Goal: Task Accomplishment & Management: Manage account settings

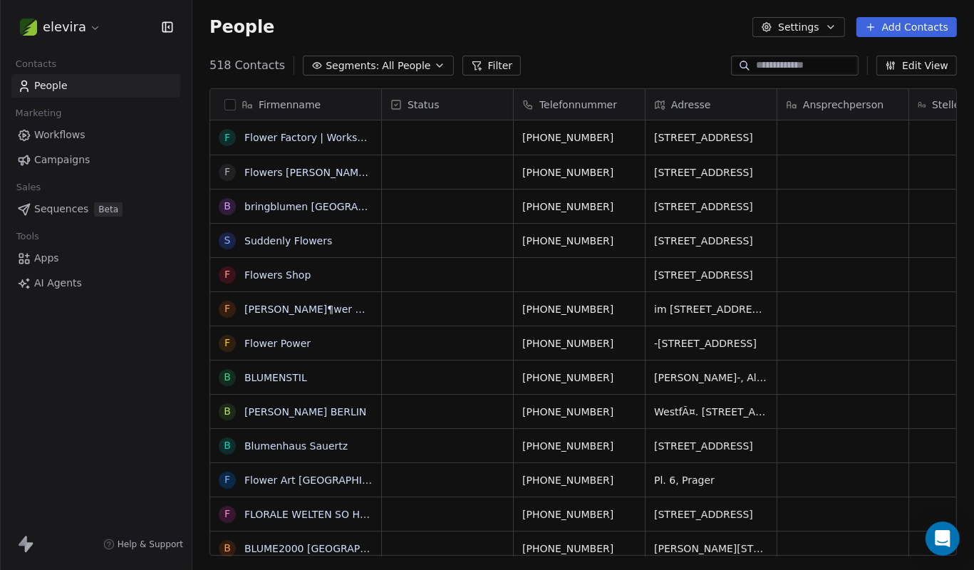
click at [78, 281] on span "AI Agents" at bounding box center [58, 283] width 48 height 15
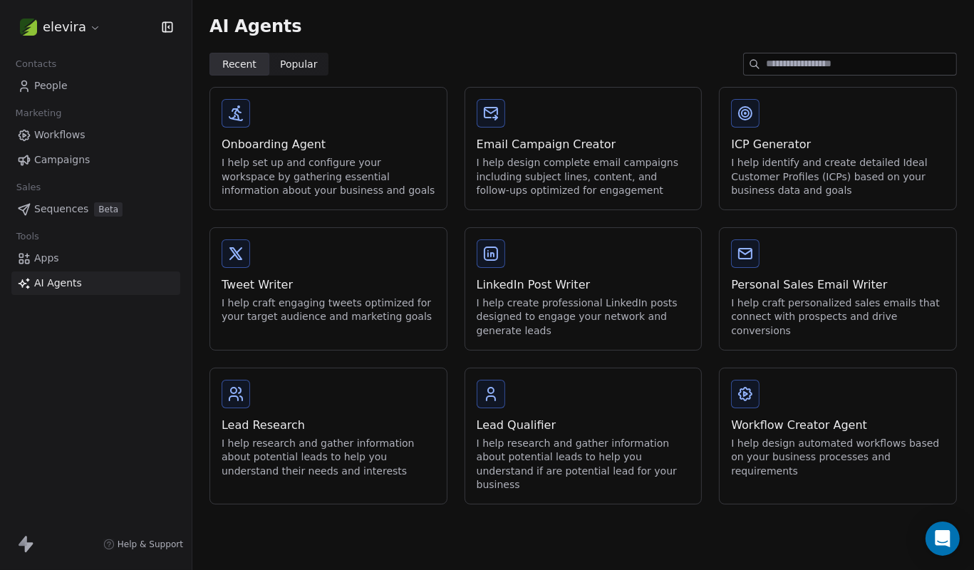
click at [70, 260] on link "Apps" at bounding box center [95, 259] width 169 height 24
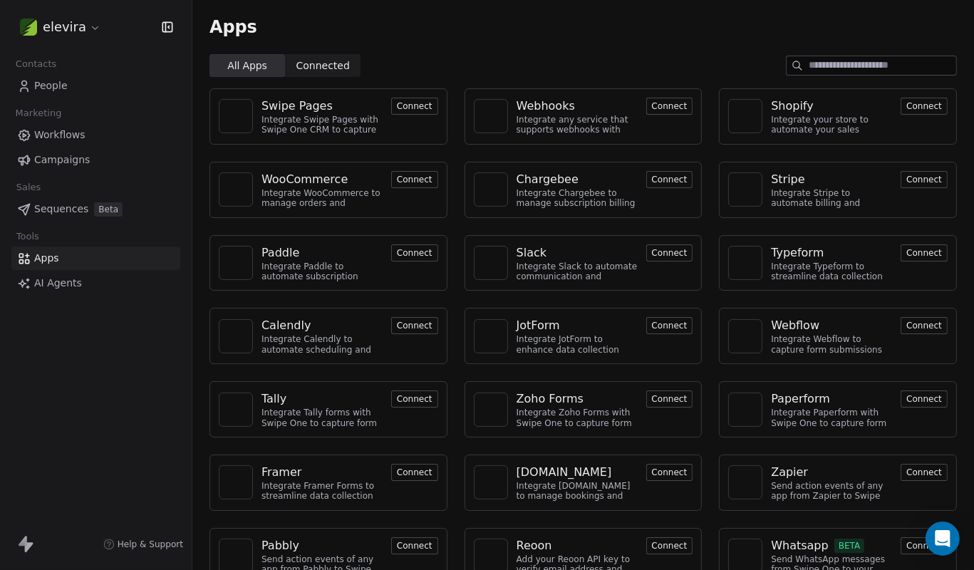
click at [333, 66] on span "Connected" at bounding box center [323, 65] width 53 height 15
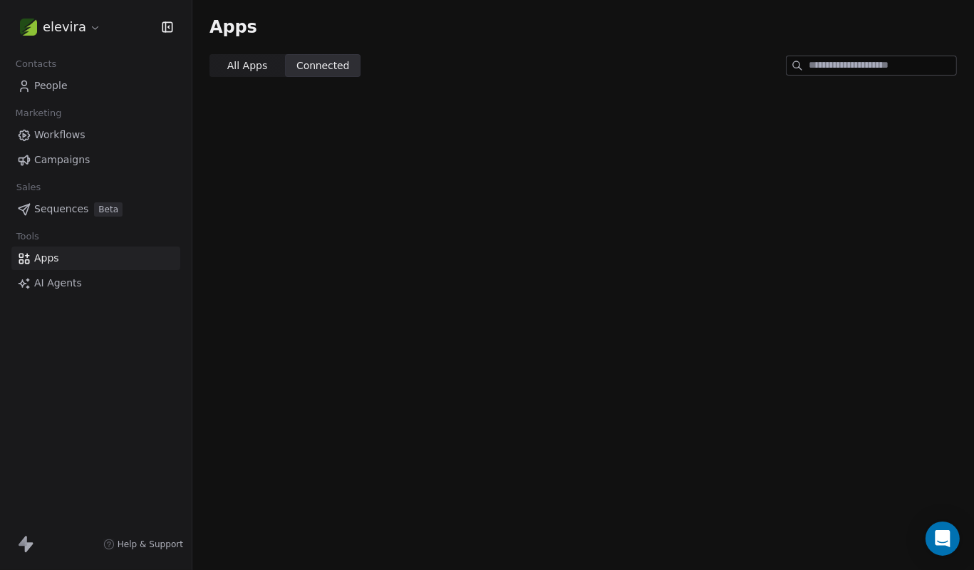
click at [237, 59] on span "All Apps" at bounding box center [247, 65] width 40 height 15
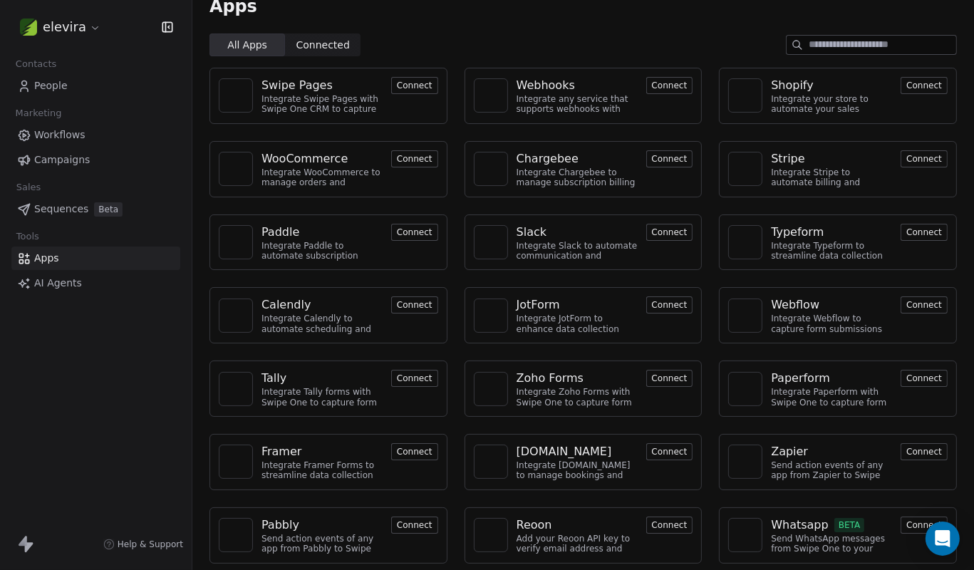
scroll to position [23, 0]
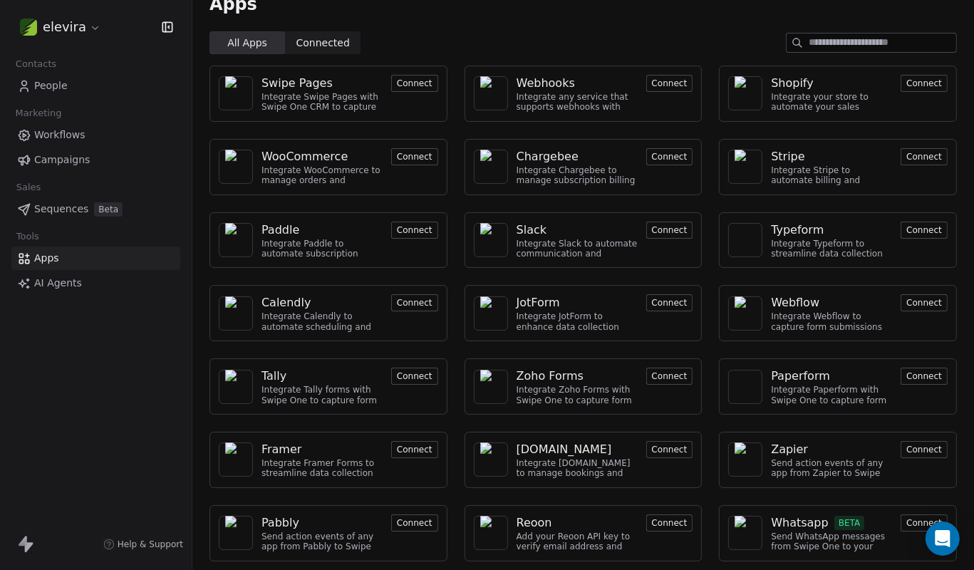
click at [76, 289] on span "AI Agents" at bounding box center [58, 283] width 48 height 15
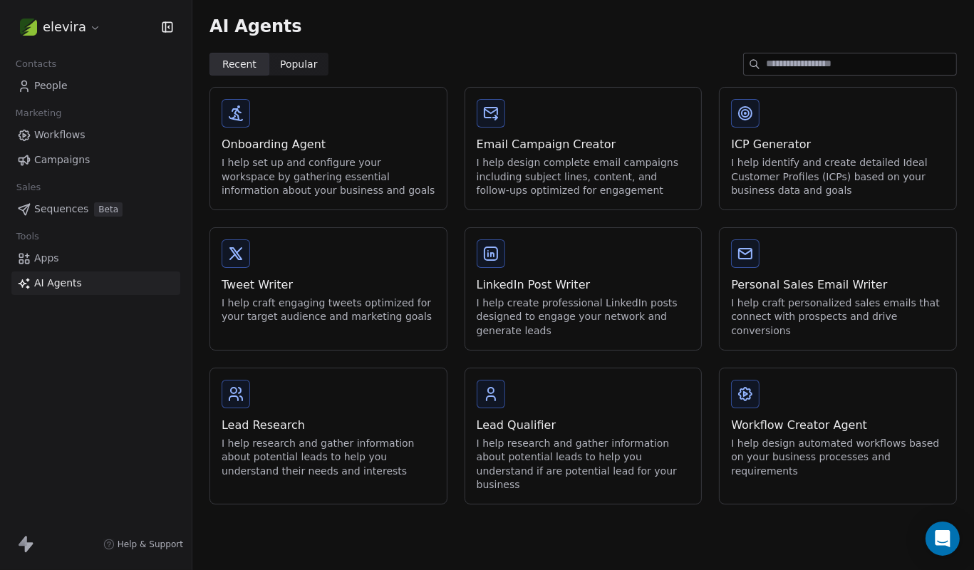
click at [86, 201] on link "Sequences Beta" at bounding box center [95, 209] width 169 height 24
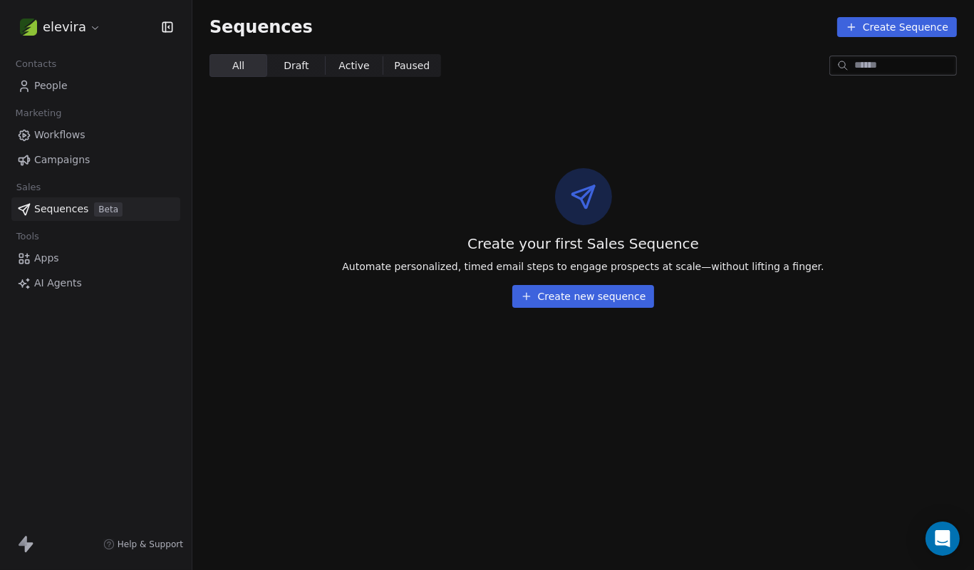
click at [69, 160] on span "Campaigns" at bounding box center [62, 160] width 56 height 15
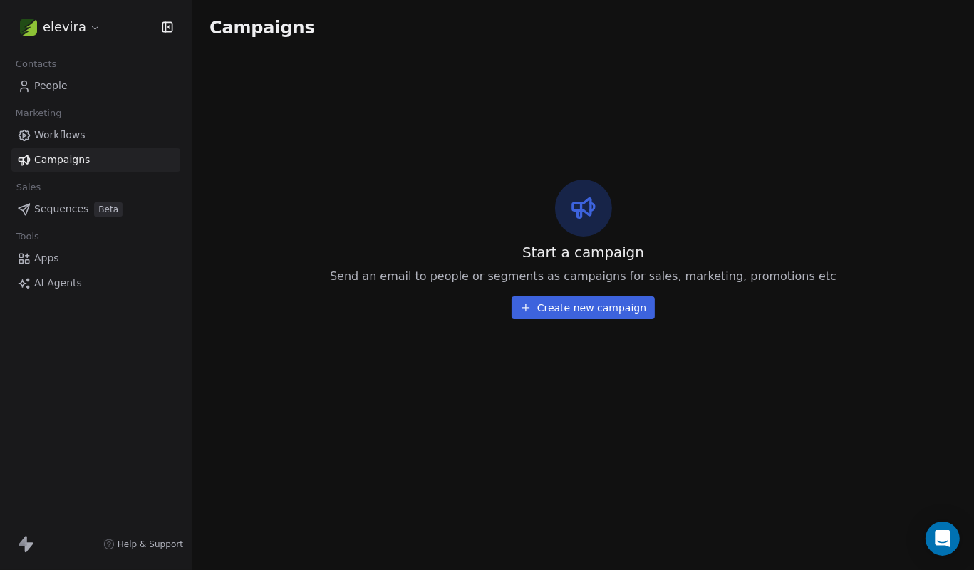
click at [79, 130] on span "Workflows" at bounding box center [59, 135] width 51 height 15
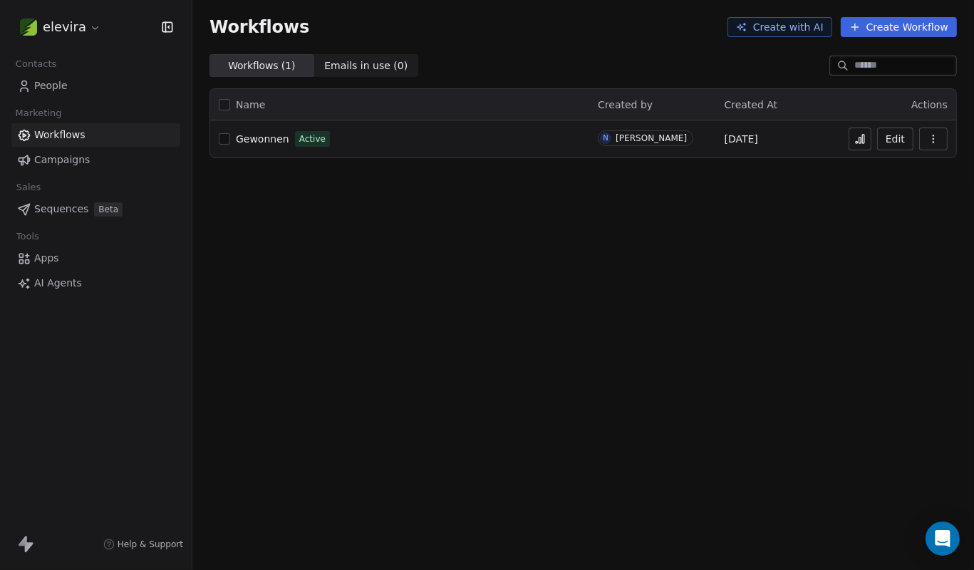
click at [81, 84] on link "People" at bounding box center [95, 86] width 169 height 24
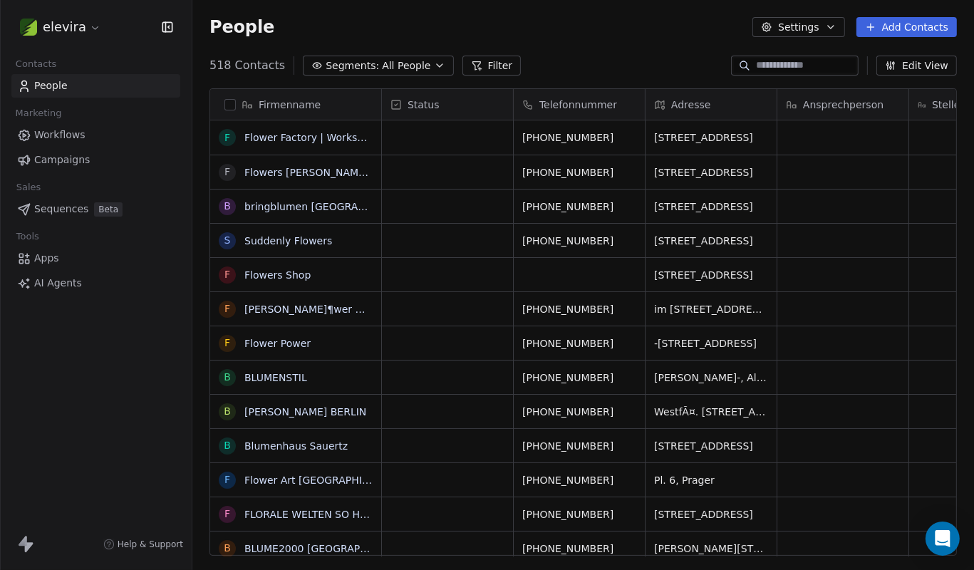
scroll to position [502, 782]
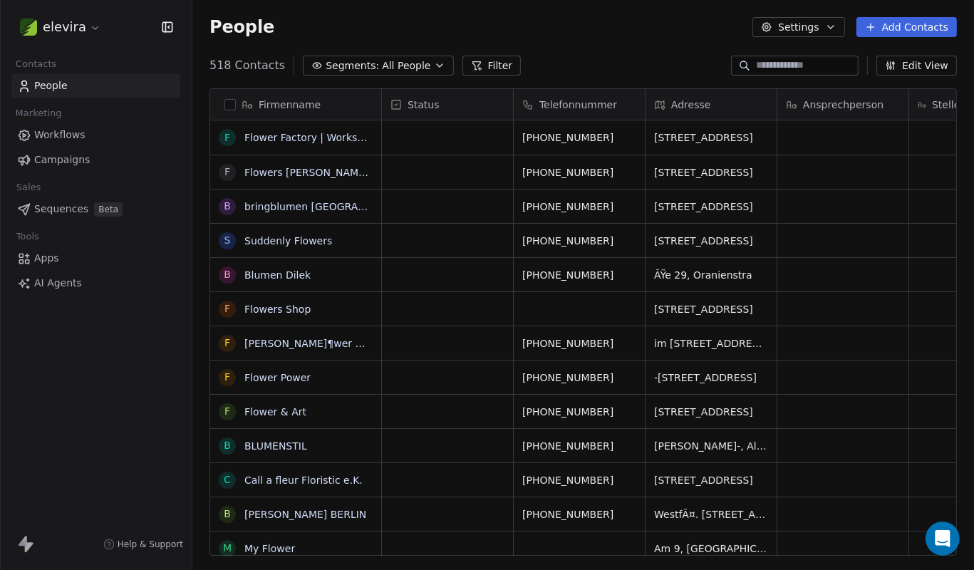
click at [27, 533] on div "Help & Support" at bounding box center [96, 544] width 192 height 51
click at [29, 547] on icon at bounding box center [29, 547] width 9 height 10
click at [67, 21] on html "elevira Contacts People Marketing Workflows Campaigns Sales Sequences Beta Tool…" at bounding box center [487, 285] width 974 height 570
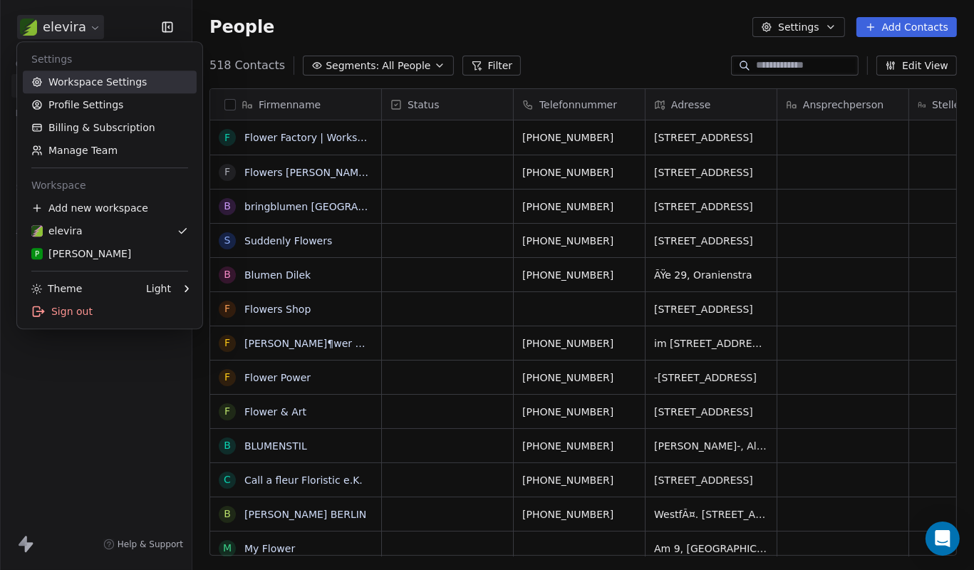
click at [138, 92] on link "Workspace Settings" at bounding box center [110, 82] width 174 height 23
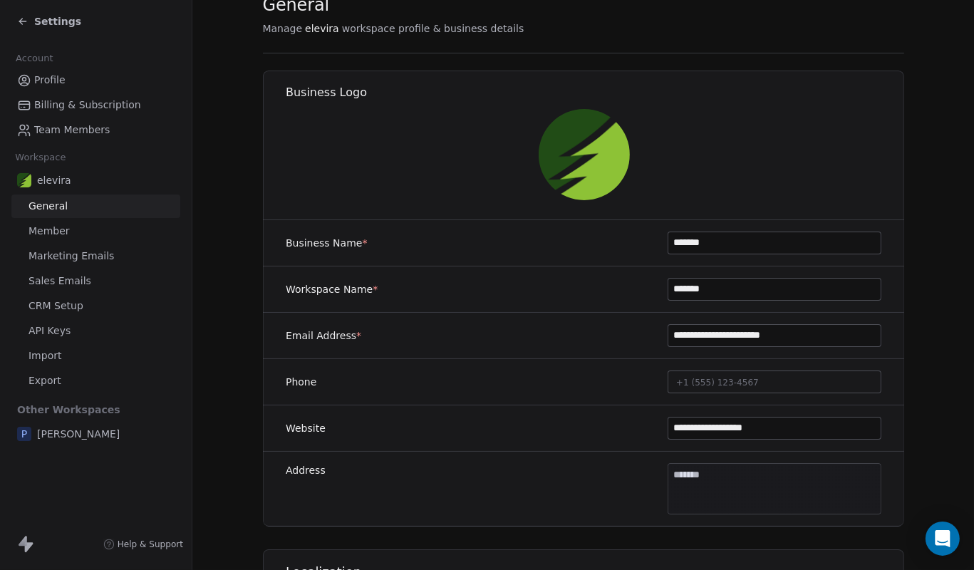
scroll to position [2, 0]
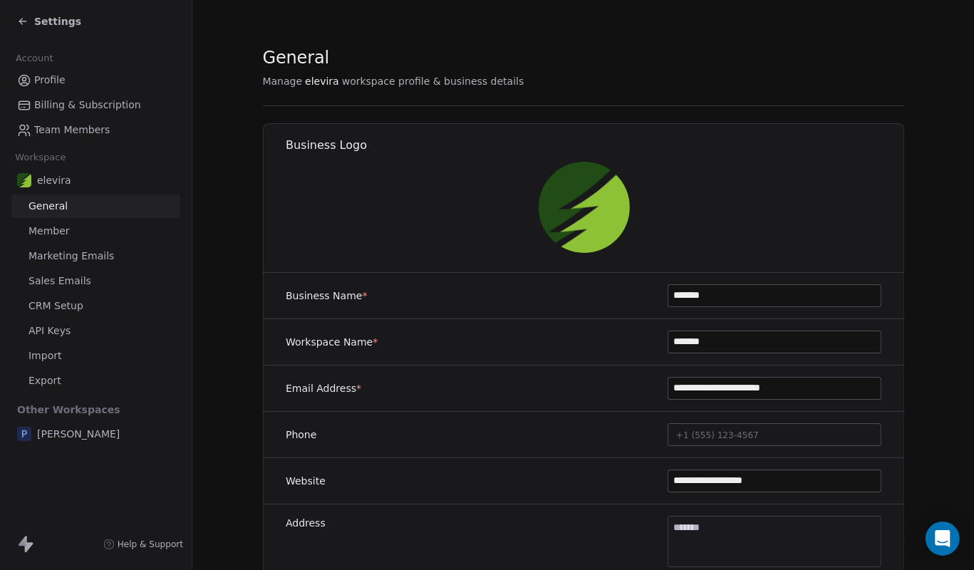
click at [48, 224] on link "Member" at bounding box center [95, 232] width 169 height 24
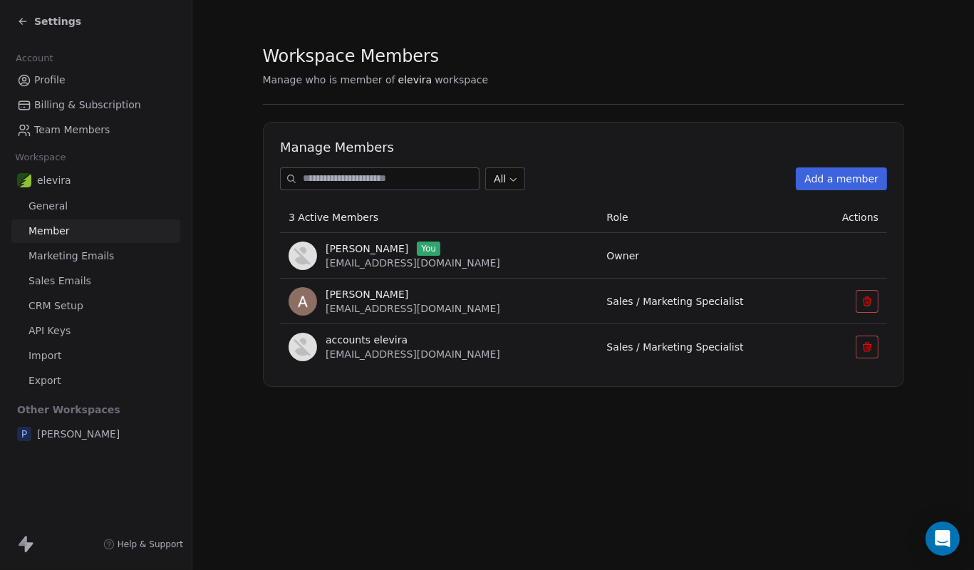
click at [552, 458] on div "Workspace Members Manage who is member of elevira workspace Manage Members All …" at bounding box center [583, 285] width 782 height 570
click at [864, 346] on icon at bounding box center [867, 348] width 6 height 6
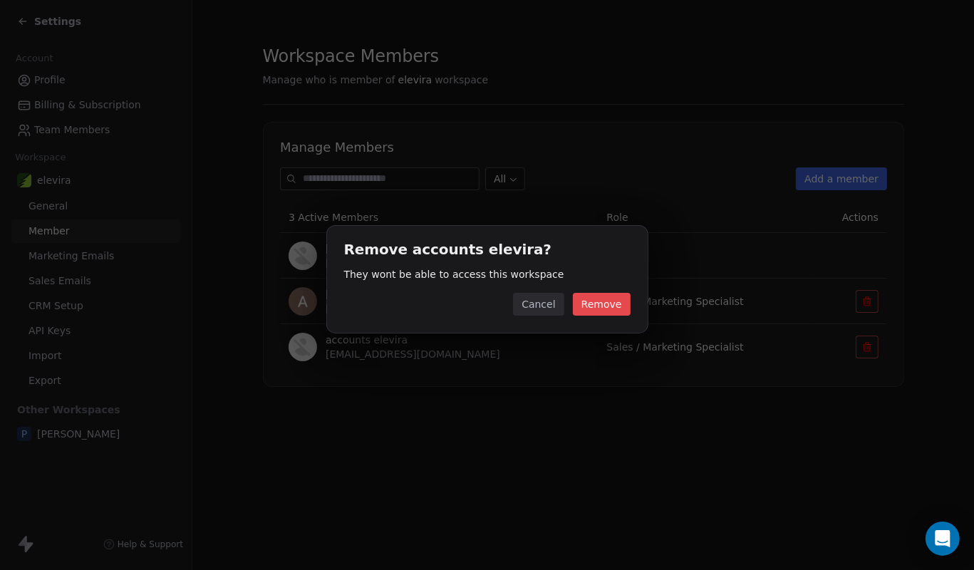
click at [626, 309] on button "Remove" at bounding box center [602, 304] width 58 height 23
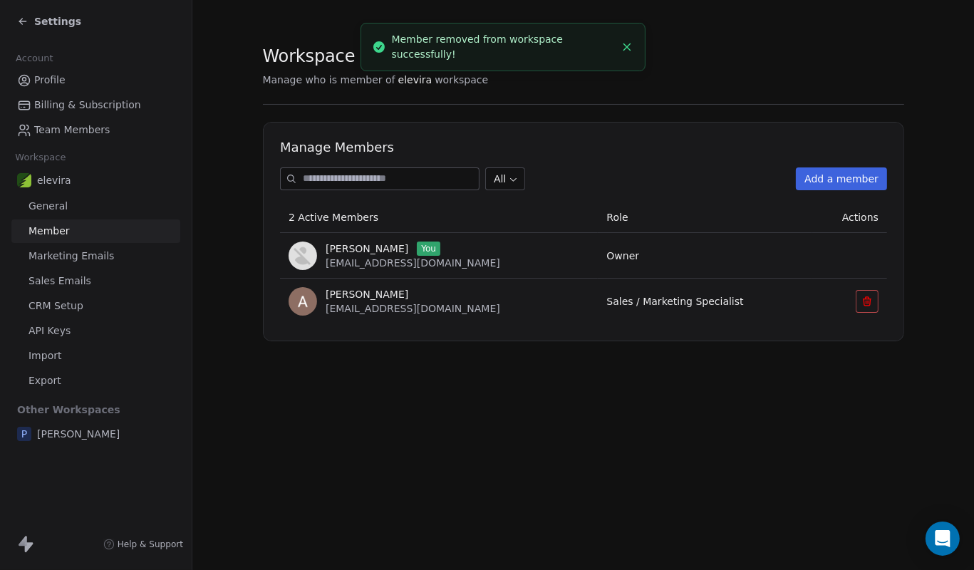
click at [862, 299] on icon at bounding box center [867, 301] width 11 height 11
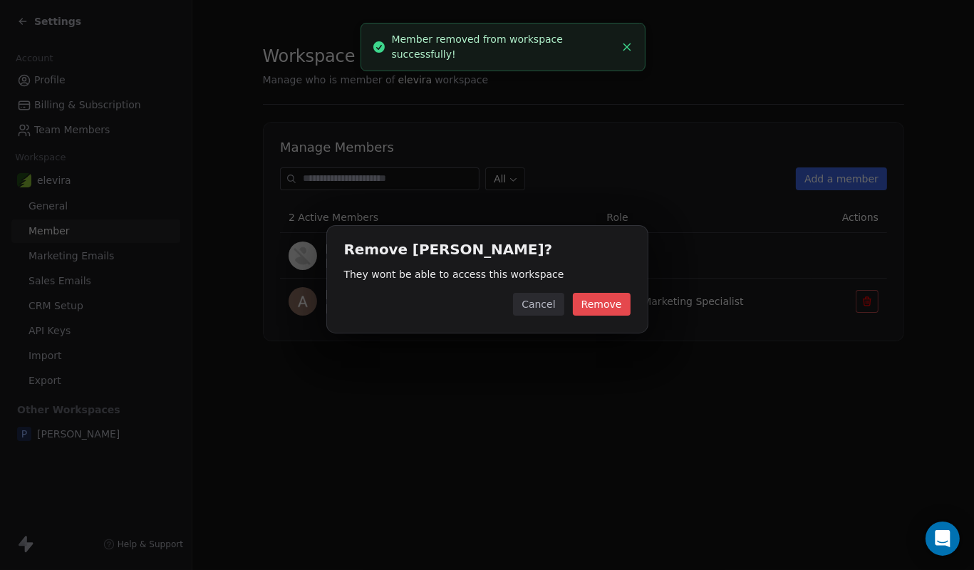
click at [560, 301] on button "Cancel" at bounding box center [538, 304] width 51 height 23
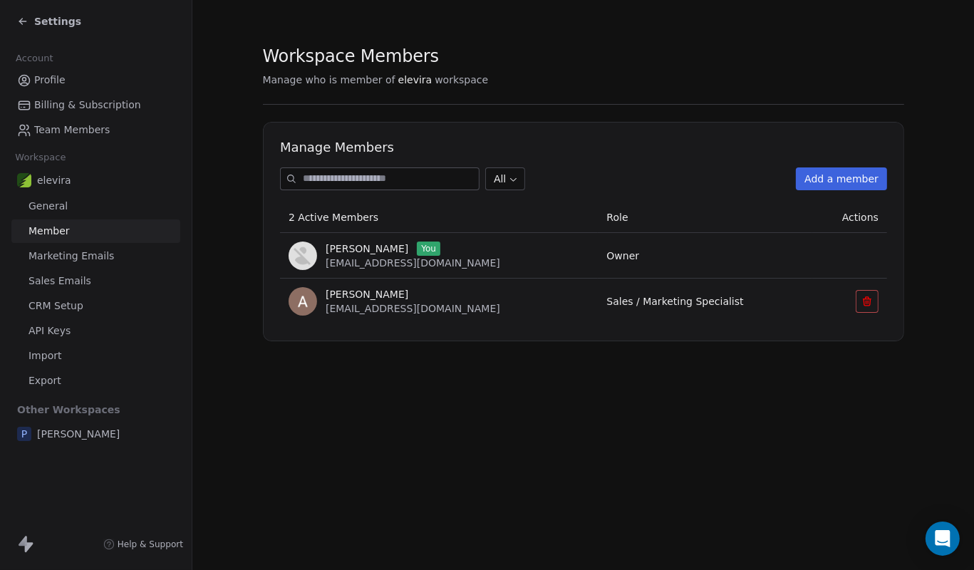
click at [101, 254] on span "Marketing Emails" at bounding box center [72, 256] width 86 height 15
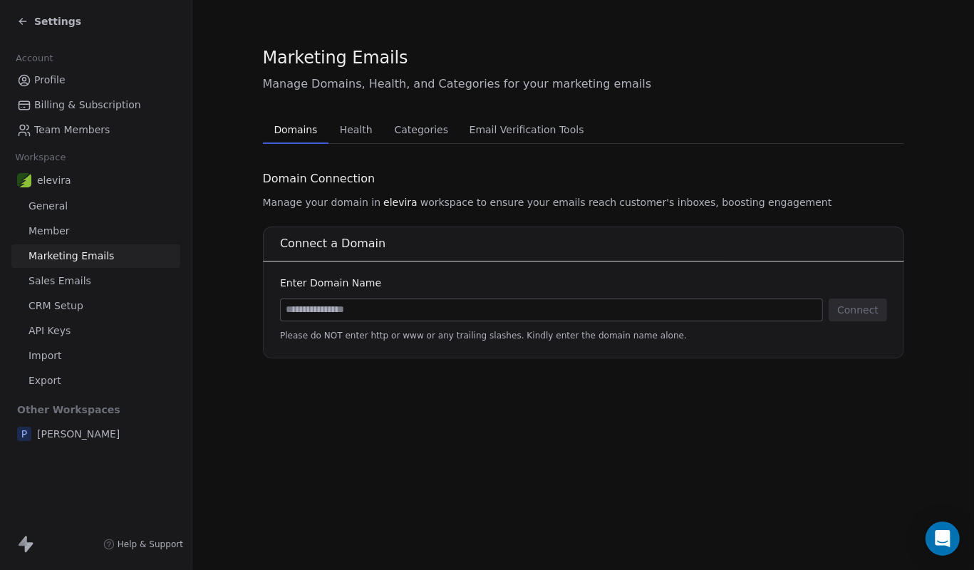
click at [61, 287] on span "Sales Emails" at bounding box center [60, 281] width 63 height 15
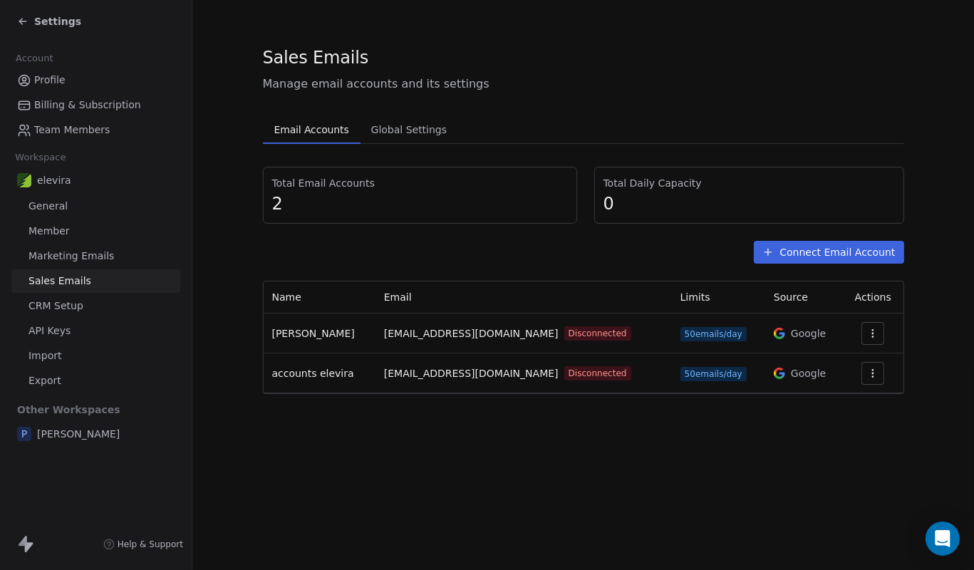
click at [864, 327] on button "button" at bounding box center [873, 333] width 23 height 23
click at [825, 395] on span "Delete" at bounding box center [836, 388] width 33 height 15
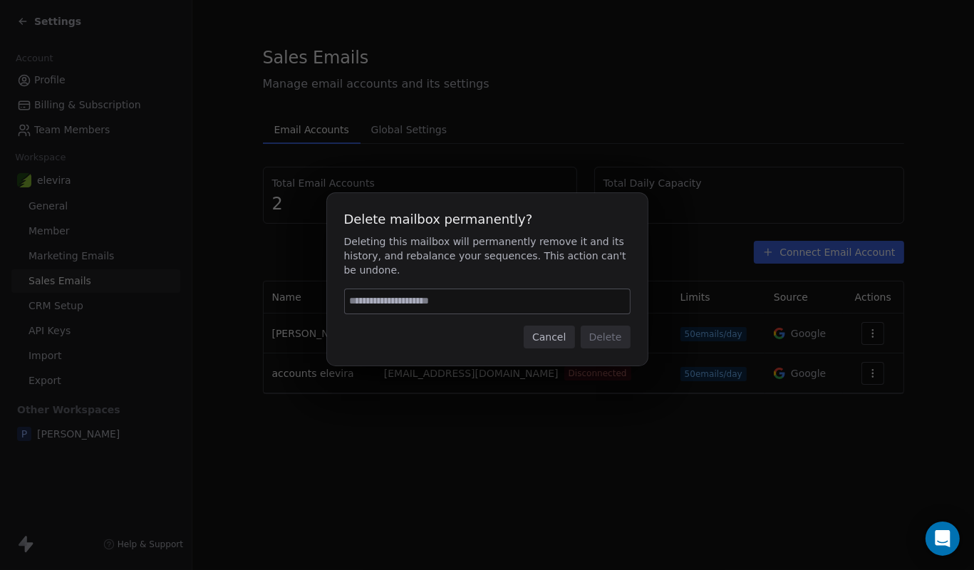
click at [414, 292] on input at bounding box center [487, 301] width 285 height 24
type input "******"
drag, startPoint x: 583, startPoint y: 337, endPoint x: 614, endPoint y: 335, distance: 31.4
click at [584, 337] on div "Cancel Delete" at bounding box center [487, 337] width 287 height 23
click at [614, 335] on button "Delete" at bounding box center [606, 337] width 50 height 23
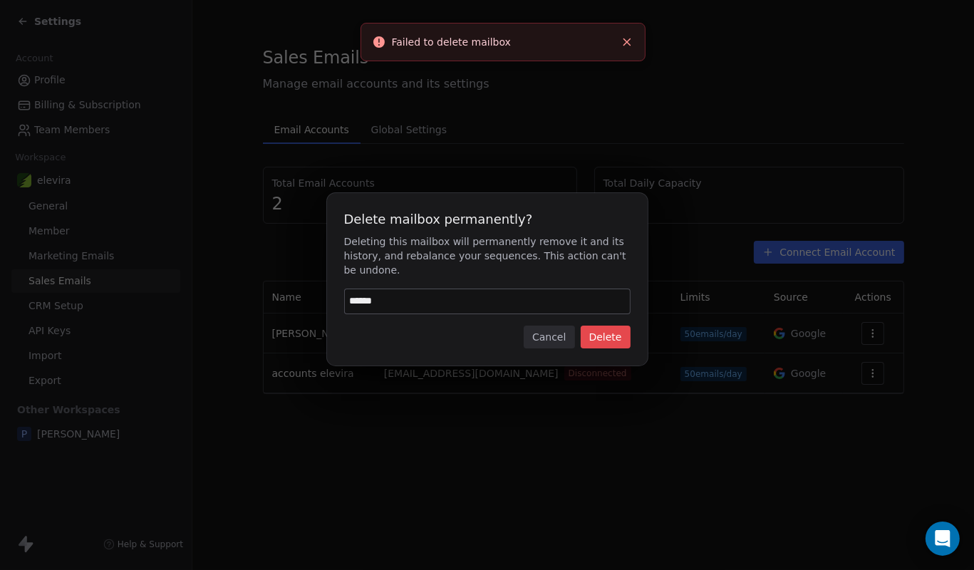
click at [564, 332] on button "Cancel" at bounding box center [549, 337] width 51 height 23
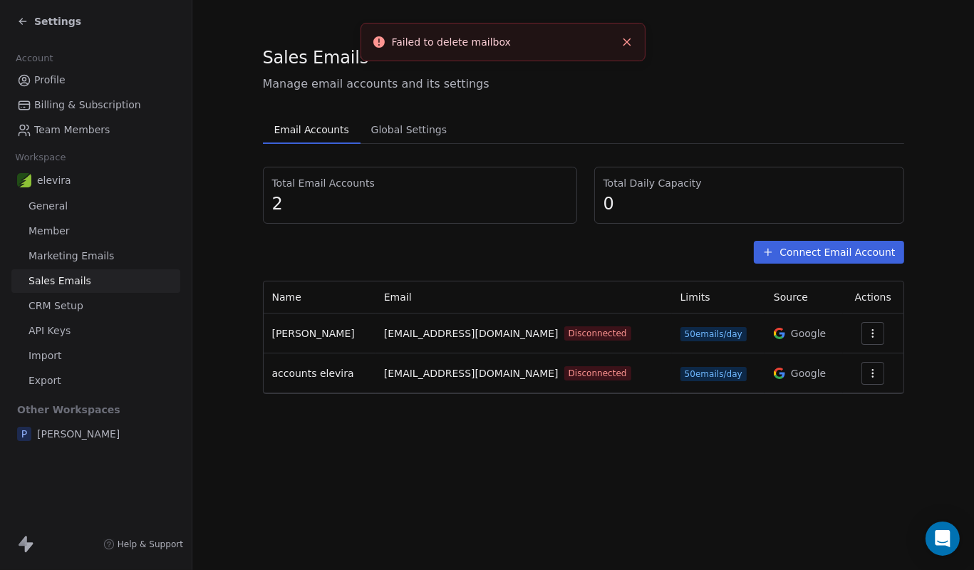
click at [867, 371] on icon "button" at bounding box center [872, 373] width 11 height 11
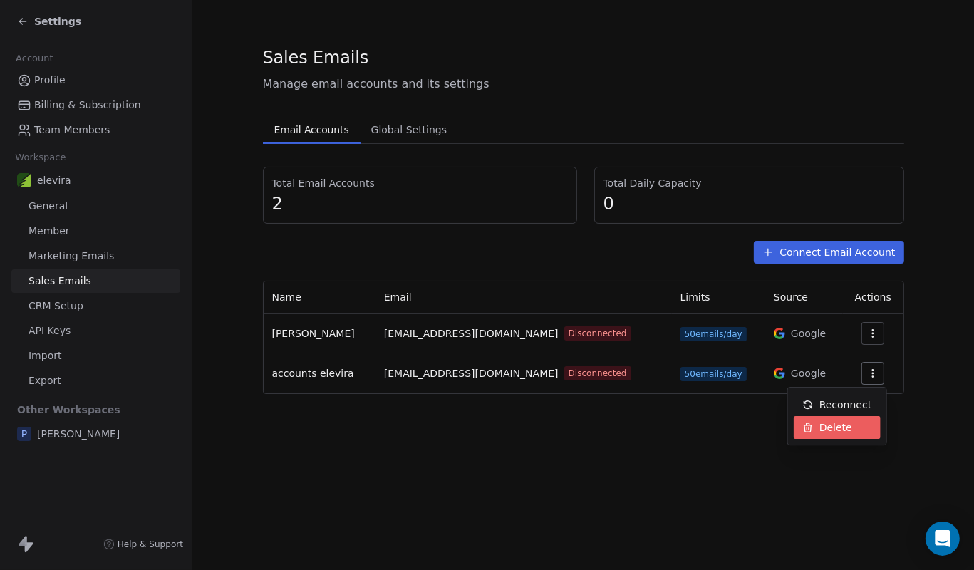
click at [820, 422] on span "Delete" at bounding box center [836, 428] width 33 height 15
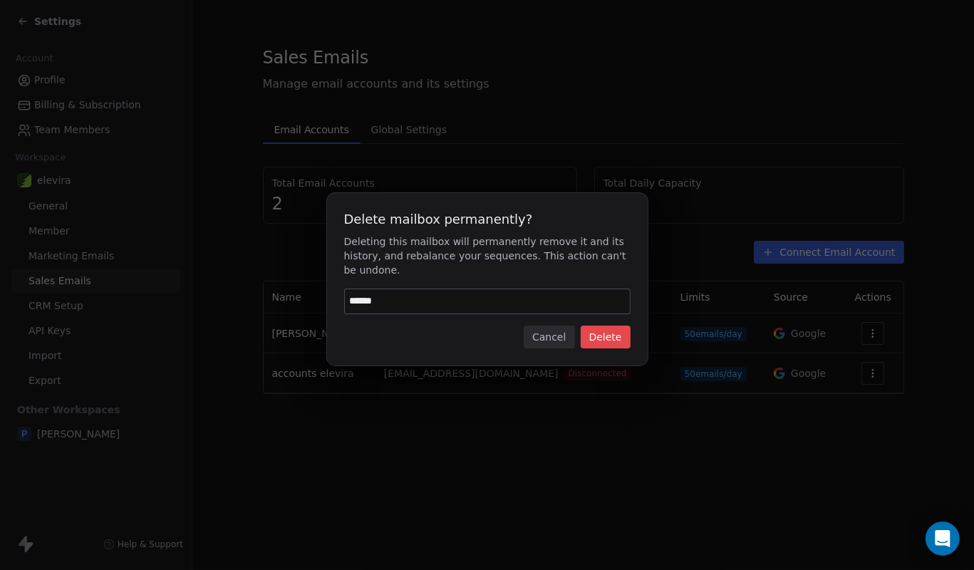
type input "******"
click at [612, 339] on button "Delete" at bounding box center [606, 337] width 50 height 23
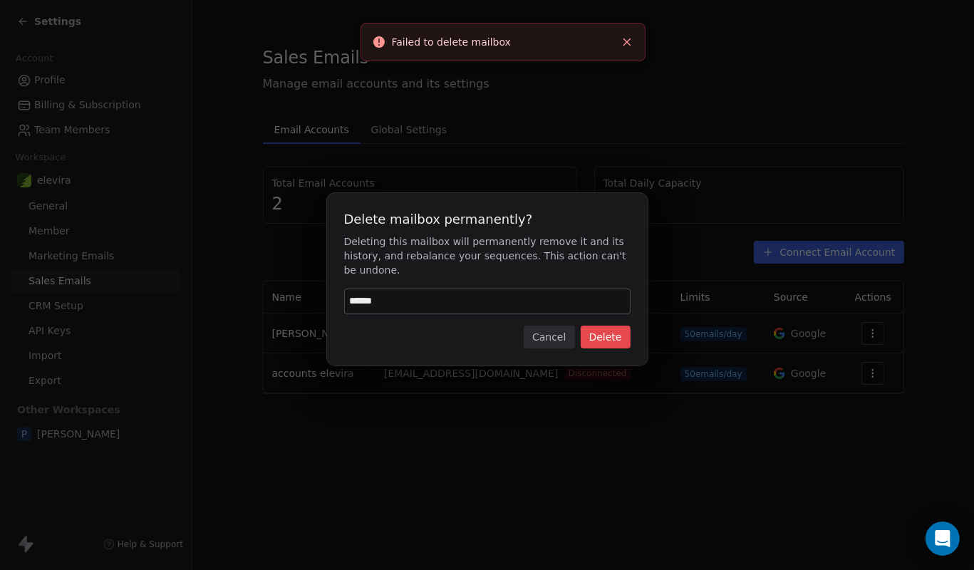
click at [566, 331] on button "Cancel" at bounding box center [549, 337] width 51 height 23
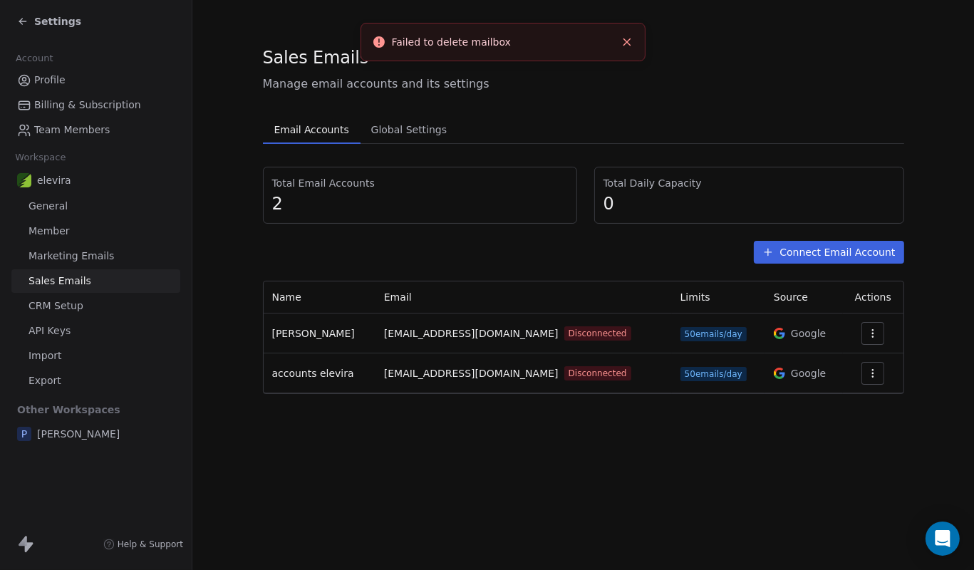
click at [410, 127] on span "Global Settings" at bounding box center [410, 130] width 88 height 20
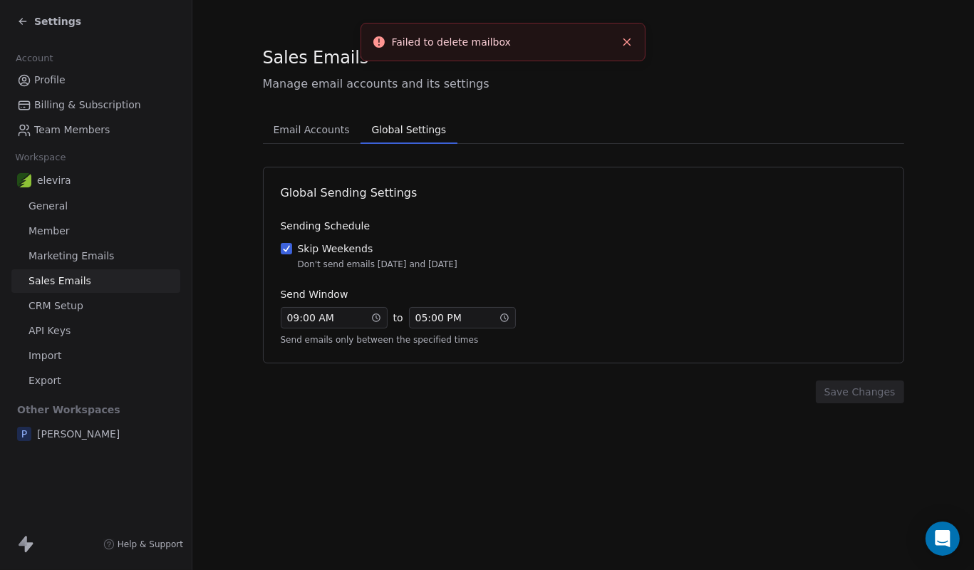
click at [329, 136] on span "Email Accounts" at bounding box center [312, 130] width 88 height 20
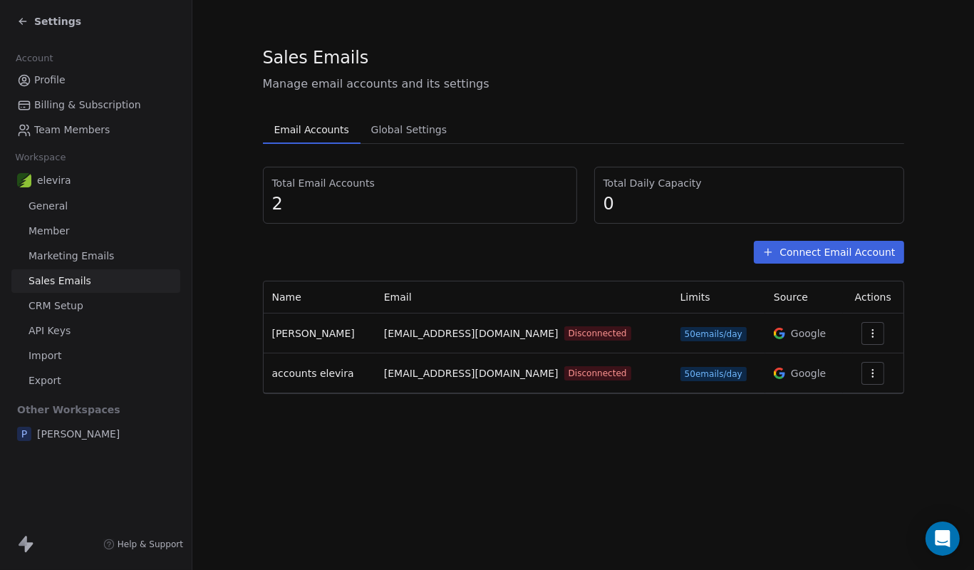
click at [359, 184] on span "Total Email Accounts" at bounding box center [420, 183] width 296 height 14
click at [889, 334] on div at bounding box center [873, 333] width 43 height 23
click at [882, 342] on div at bounding box center [873, 333] width 43 height 23
drag, startPoint x: 877, startPoint y: 337, endPoint x: 875, endPoint y: 346, distance: 8.7
click at [876, 337] on button "button" at bounding box center [873, 333] width 23 height 23
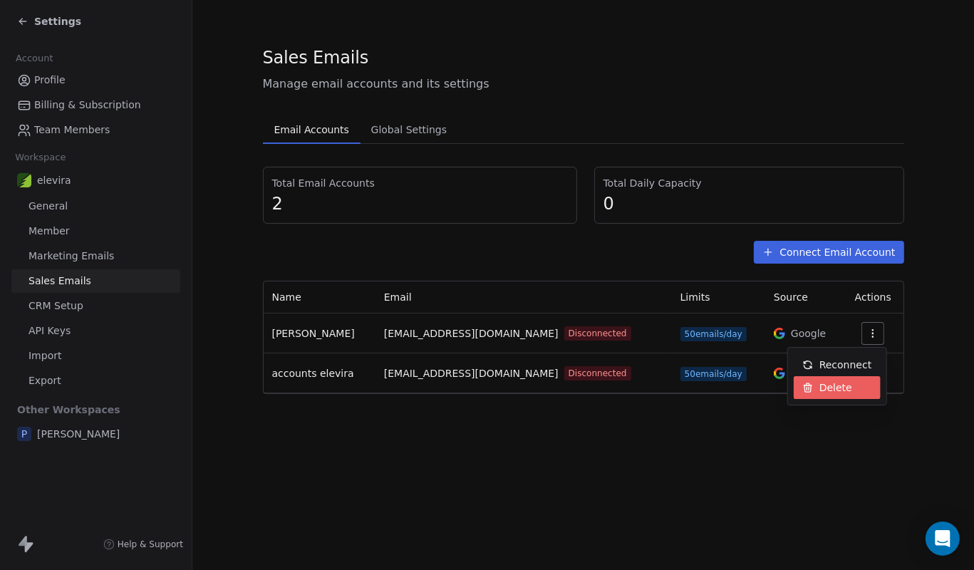
click at [838, 383] on span "Delete" at bounding box center [836, 388] width 33 height 15
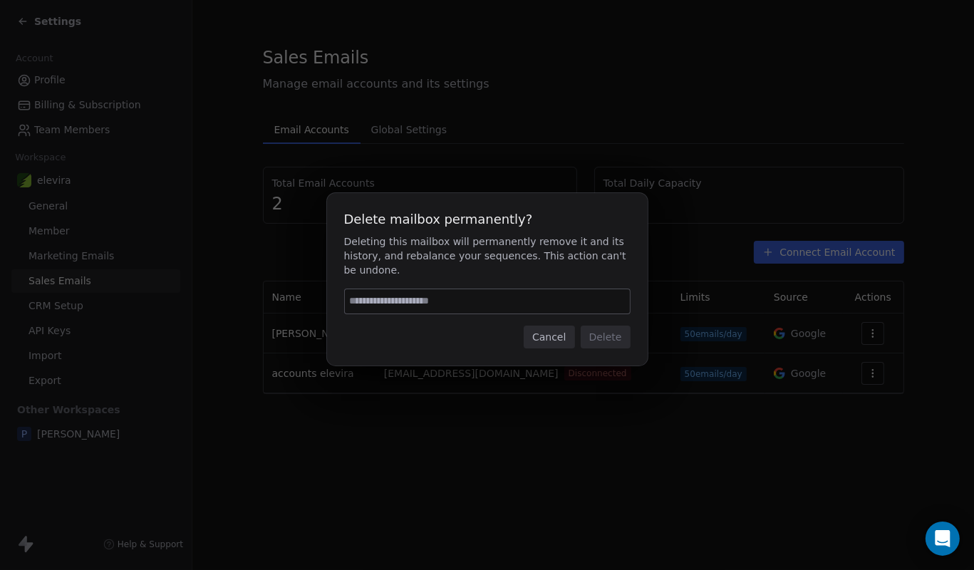
paste input "******"
type input "******"
click at [594, 339] on button "Delete" at bounding box center [606, 337] width 50 height 23
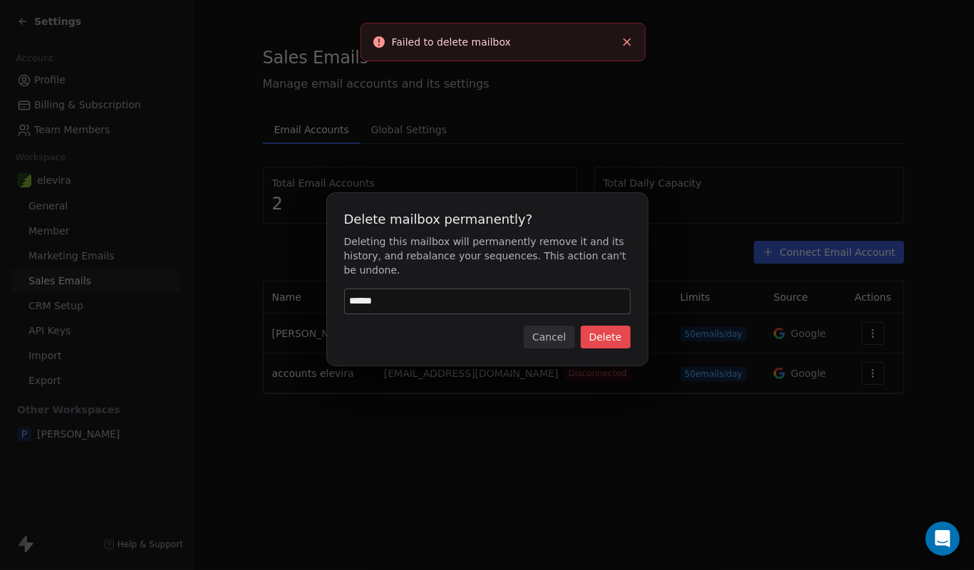
click at [549, 332] on button "Cancel" at bounding box center [549, 337] width 51 height 23
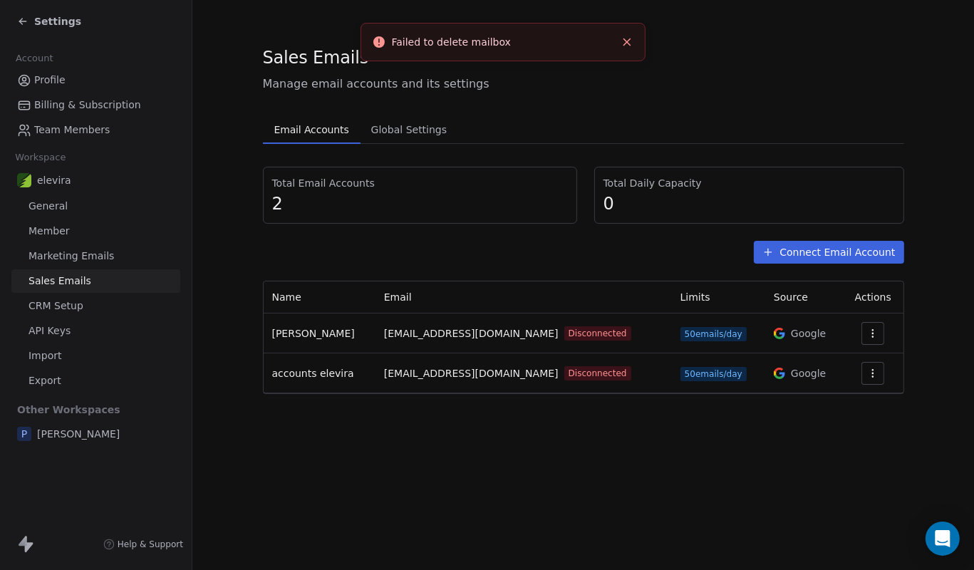
click at [83, 306] on link "CRM Setup" at bounding box center [95, 306] width 169 height 24
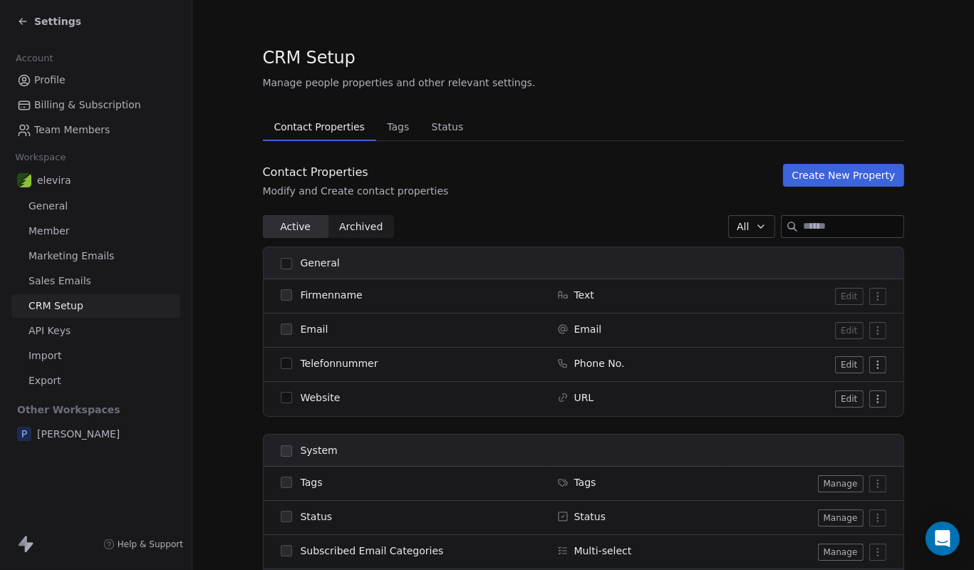
click at [393, 125] on span "Tags" at bounding box center [398, 127] width 34 height 20
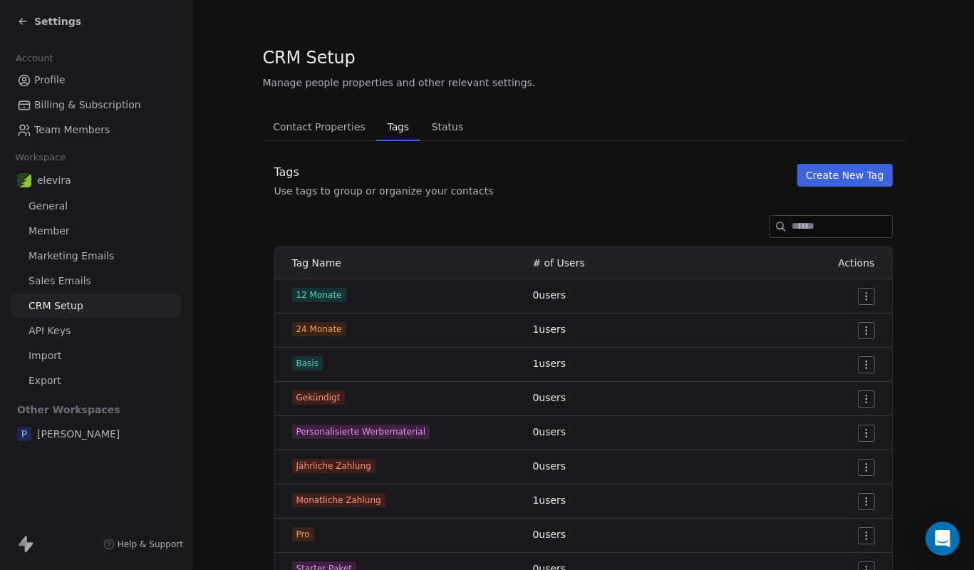
click at [431, 122] on span "Status" at bounding box center [447, 127] width 43 height 20
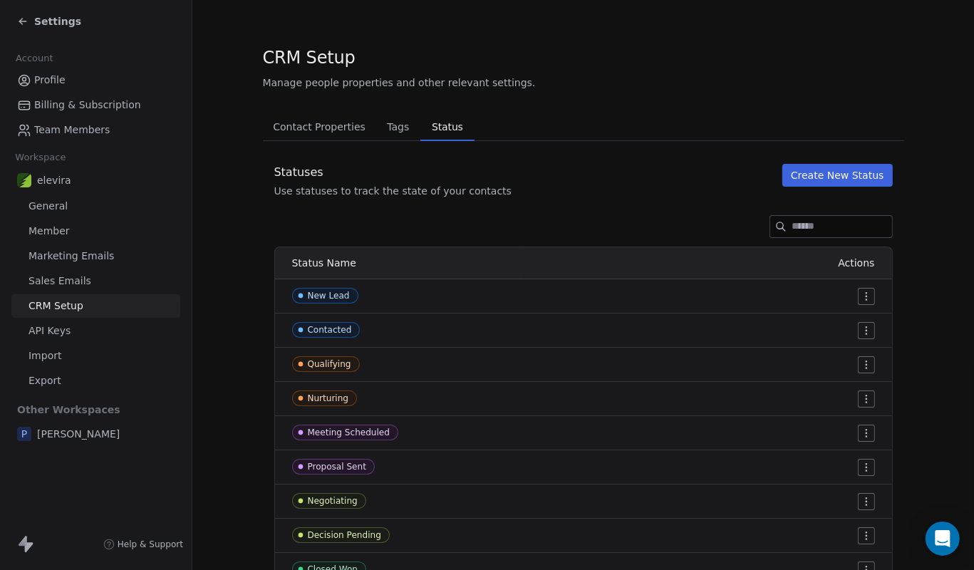
click at [306, 130] on span "Contact Properties" at bounding box center [319, 127] width 104 height 20
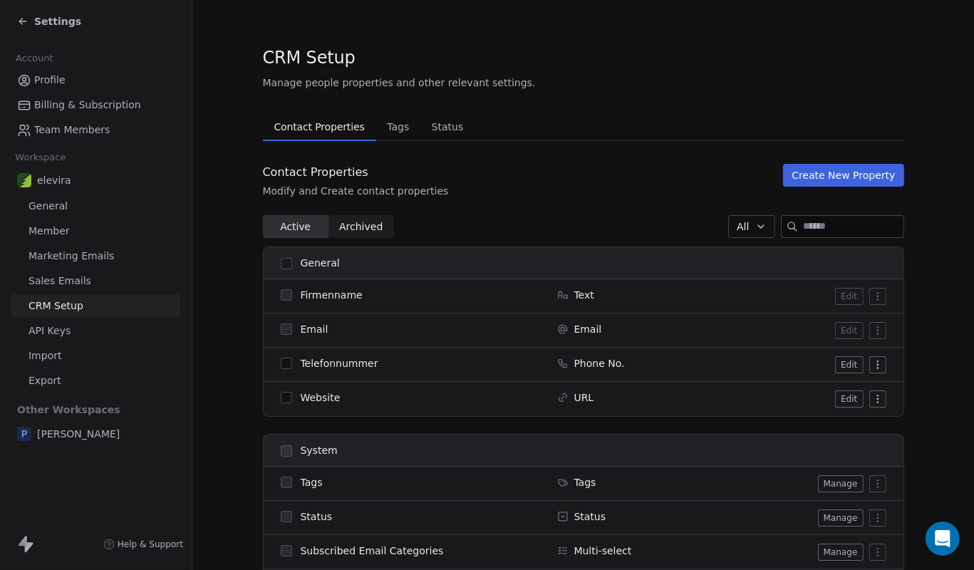
click at [50, 336] on span "API Keys" at bounding box center [50, 331] width 42 height 15
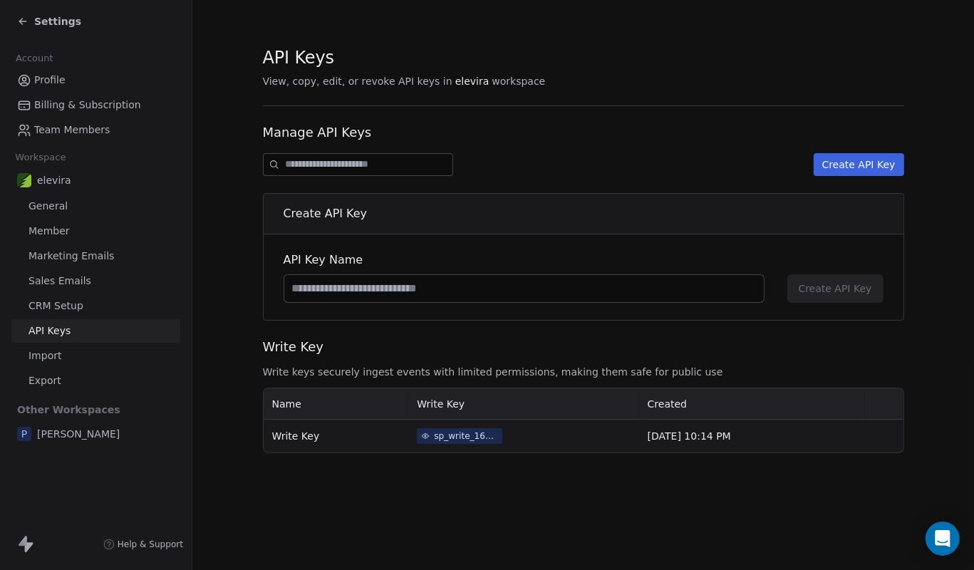
click at [43, 207] on span "General" at bounding box center [48, 206] width 39 height 15
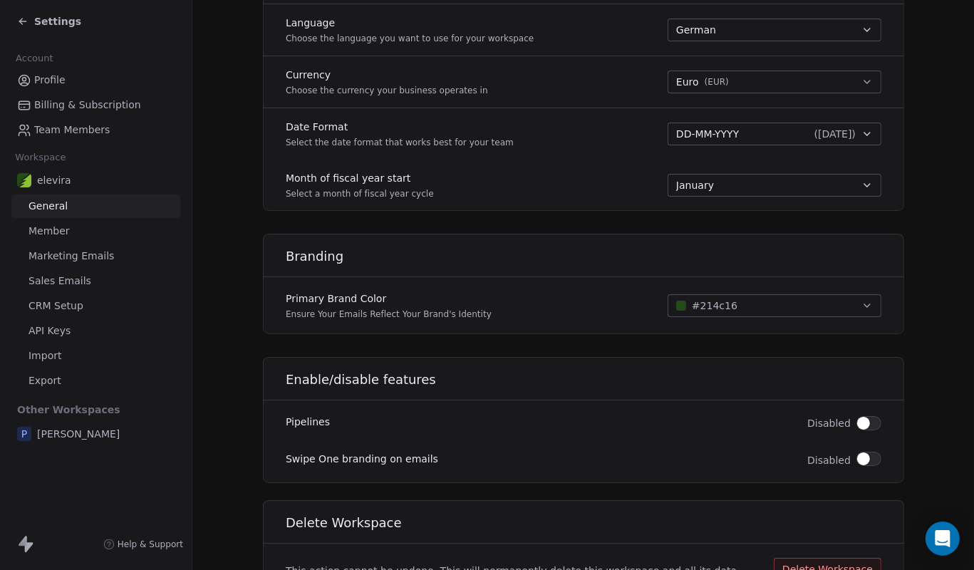
scroll to position [694, 0]
click at [868, 422] on span "button" at bounding box center [863, 422] width 13 height 13
click at [29, 16] on div "Settings" at bounding box center [49, 21] width 64 height 14
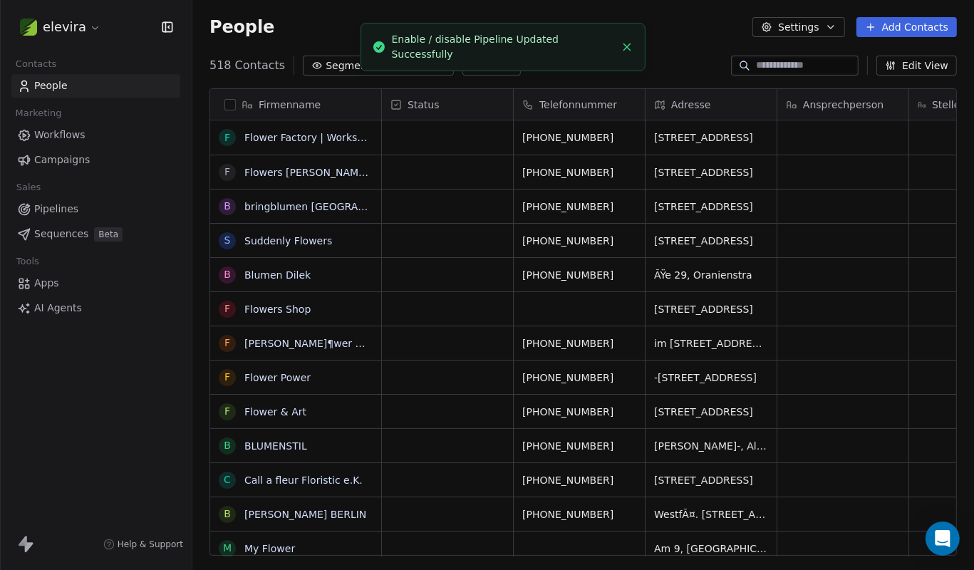
scroll to position [502, 782]
click at [44, 213] on span "Pipelines" at bounding box center [56, 209] width 44 height 15
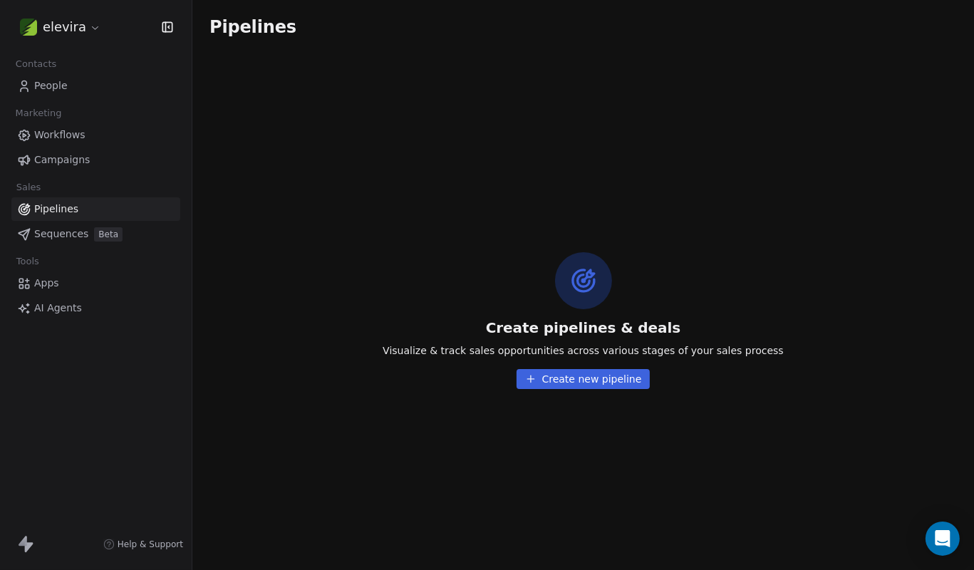
click at [567, 383] on button "Create new pipeline" at bounding box center [584, 379] width 134 height 20
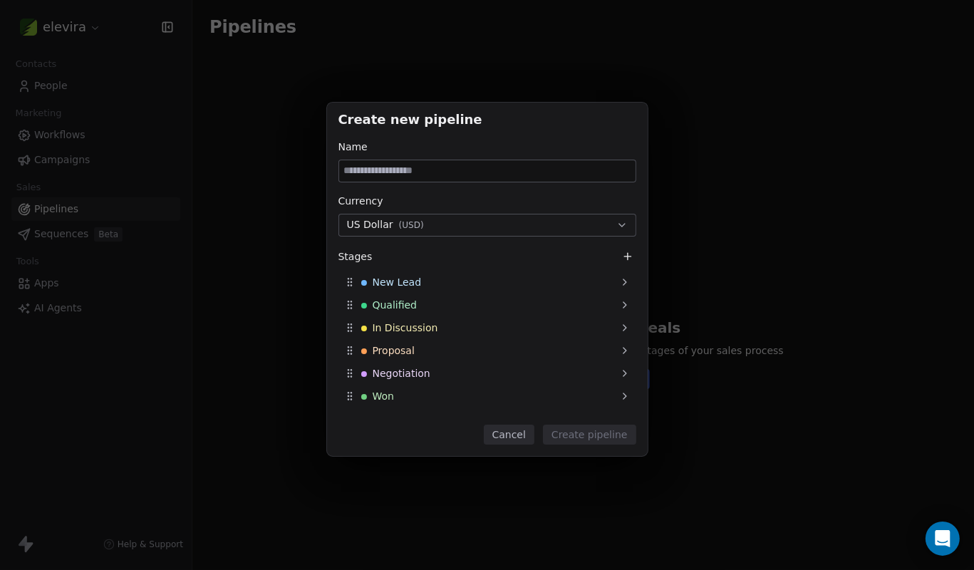
click at [412, 239] on div "Name Currency US Dollar ( USD ) Stages New Lead Qualified In Discussion Proposa…" at bounding box center [488, 277] width 298 height 274
click at [409, 230] on span "( USD )" at bounding box center [411, 225] width 25 height 11
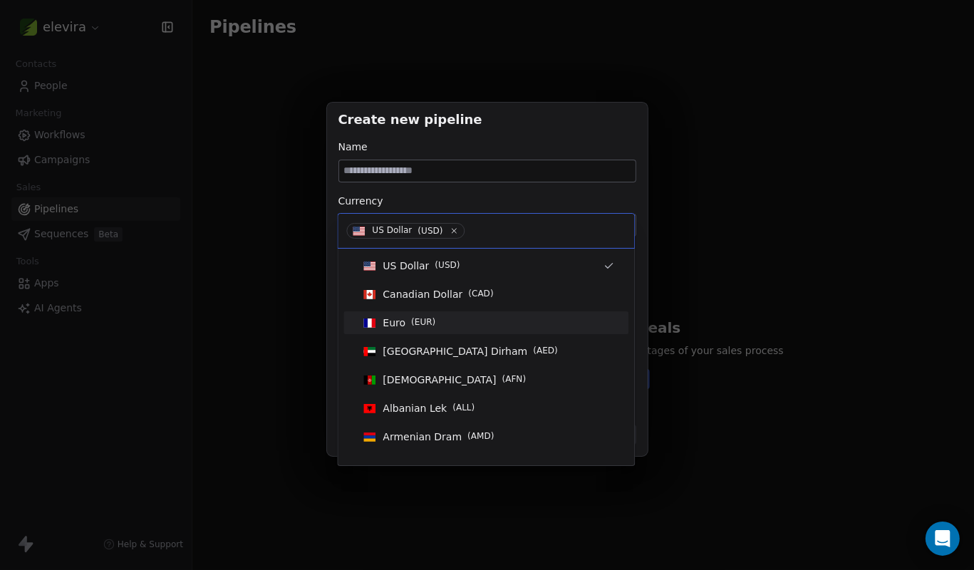
click at [403, 324] on span "Euro" at bounding box center [394, 323] width 23 height 14
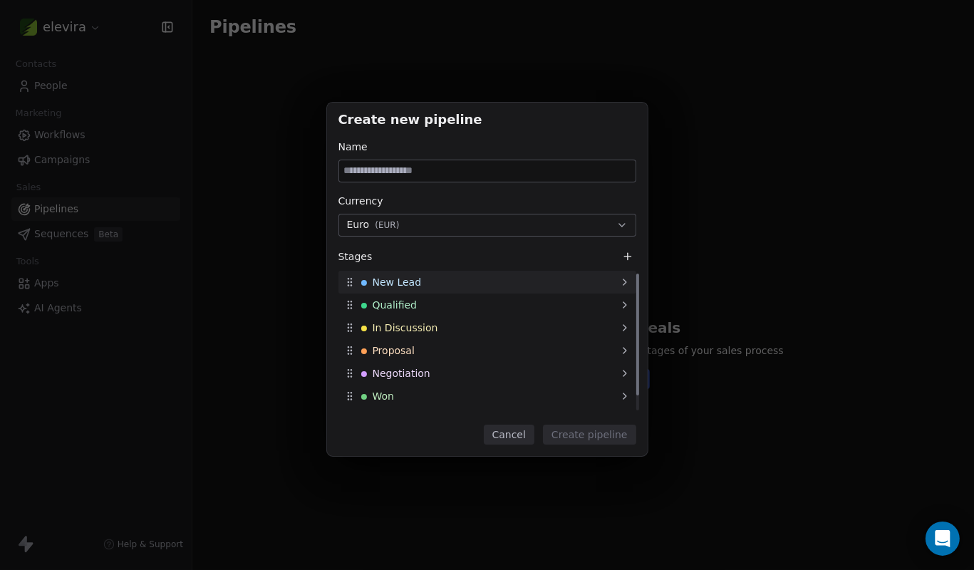
click at [389, 279] on span "New Lead" at bounding box center [397, 282] width 49 height 14
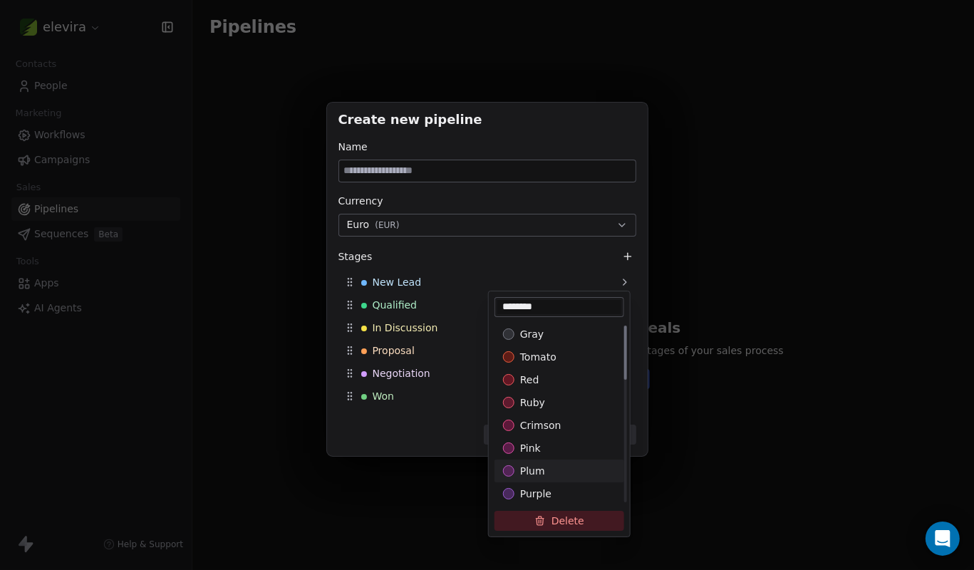
click at [423, 437] on div "Create new pipeline Name Currency Euro ( EUR ) Stages New Lead Qualified In Dis…" at bounding box center [487, 285] width 974 height 411
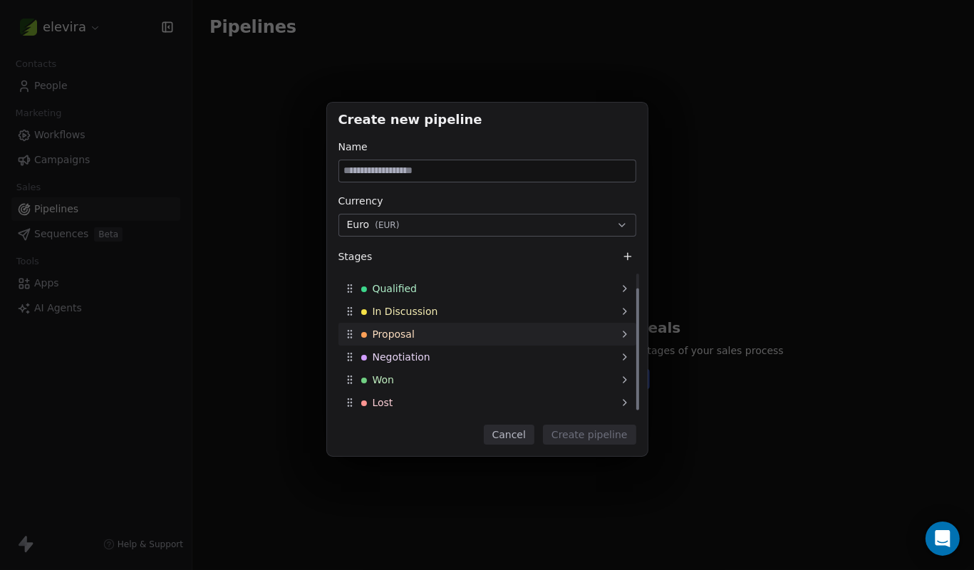
scroll to position [17, 0]
click at [411, 180] on input at bounding box center [487, 170] width 297 height 21
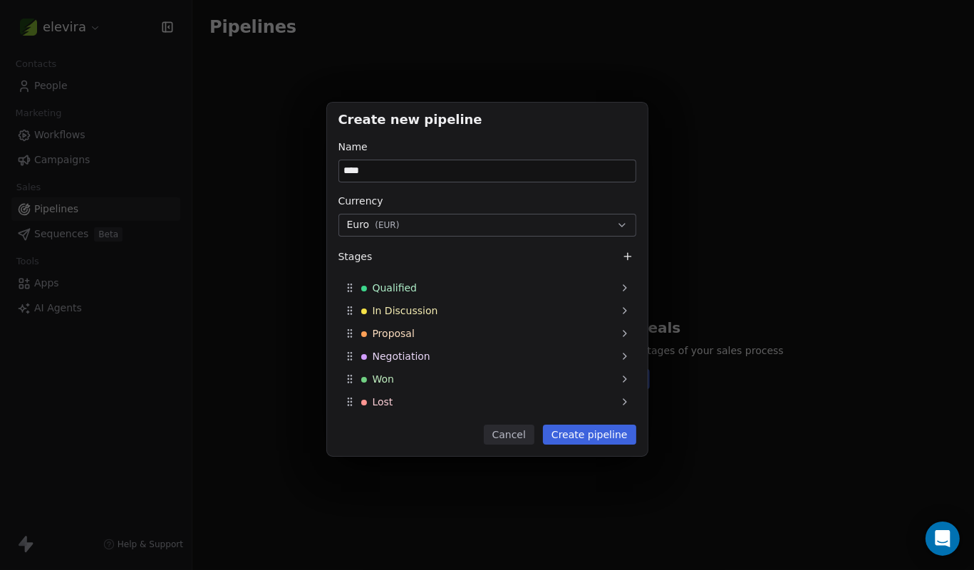
type input "****"
click at [565, 430] on button "Create pipeline" at bounding box center [589, 435] width 93 height 20
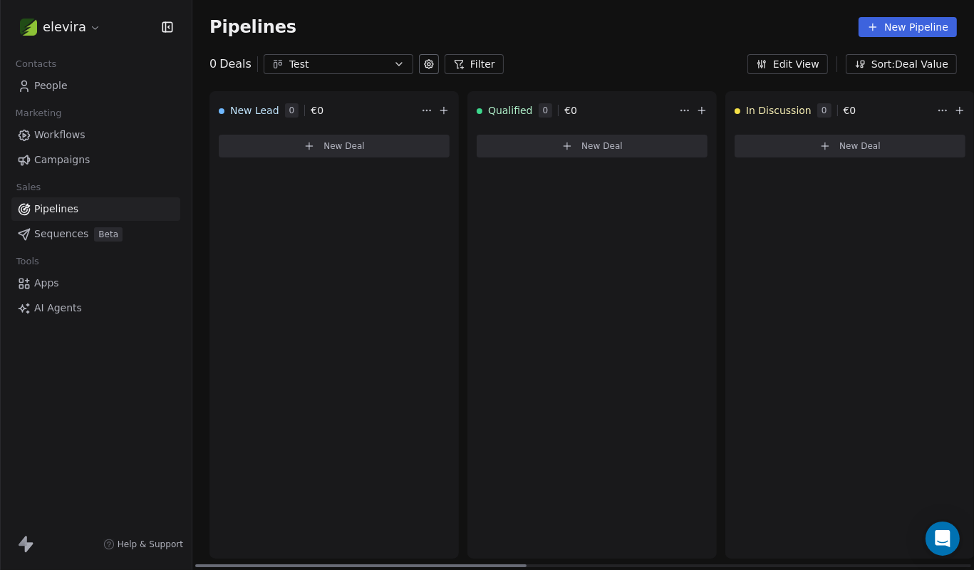
click at [342, 140] on span "New Deal" at bounding box center [344, 145] width 41 height 11
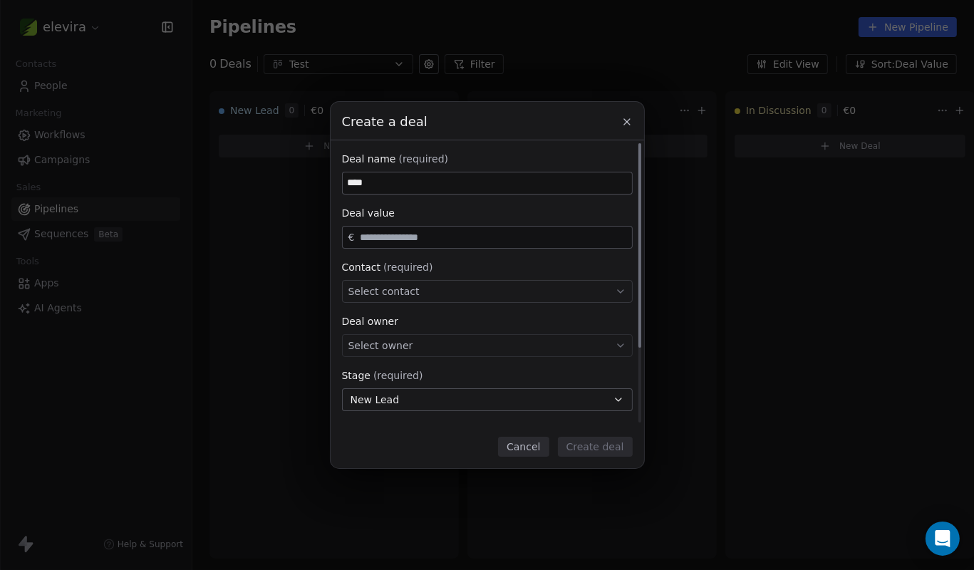
type input "****"
click at [418, 232] on input "text" at bounding box center [493, 237] width 272 height 11
type input "*******"
click at [449, 285] on div "Select contact" at bounding box center [487, 291] width 291 height 23
click at [449, 292] on input at bounding box center [489, 300] width 268 height 16
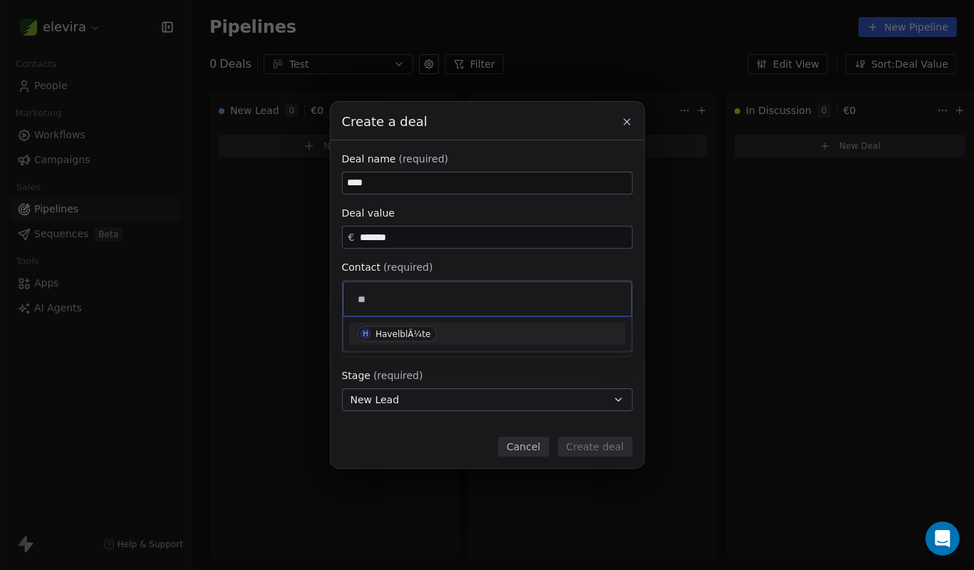
type input "**"
click at [509, 341] on div "H HavelblÃ¼te" at bounding box center [487, 334] width 259 height 16
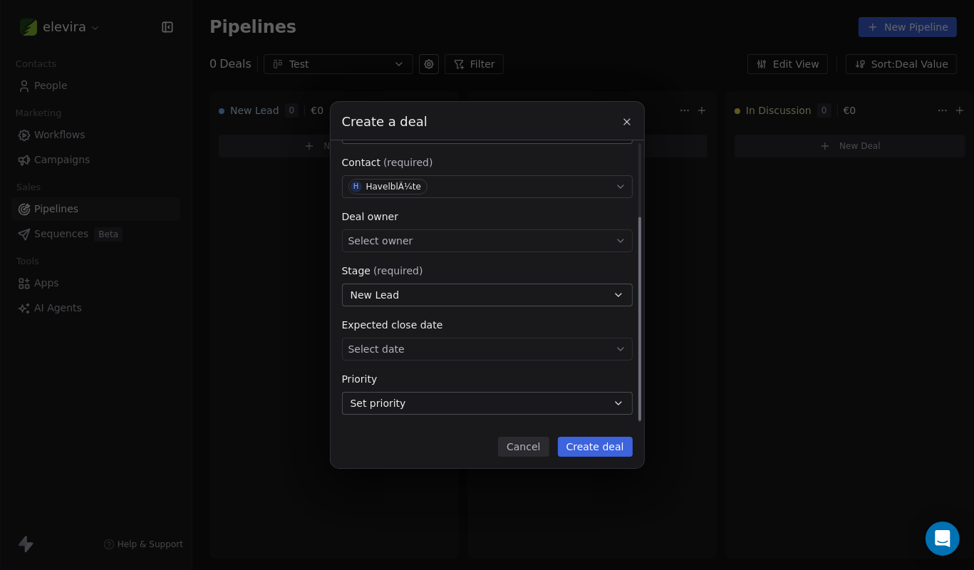
scroll to position [105, 0]
click at [410, 244] on div "Select owner" at bounding box center [487, 240] width 291 height 23
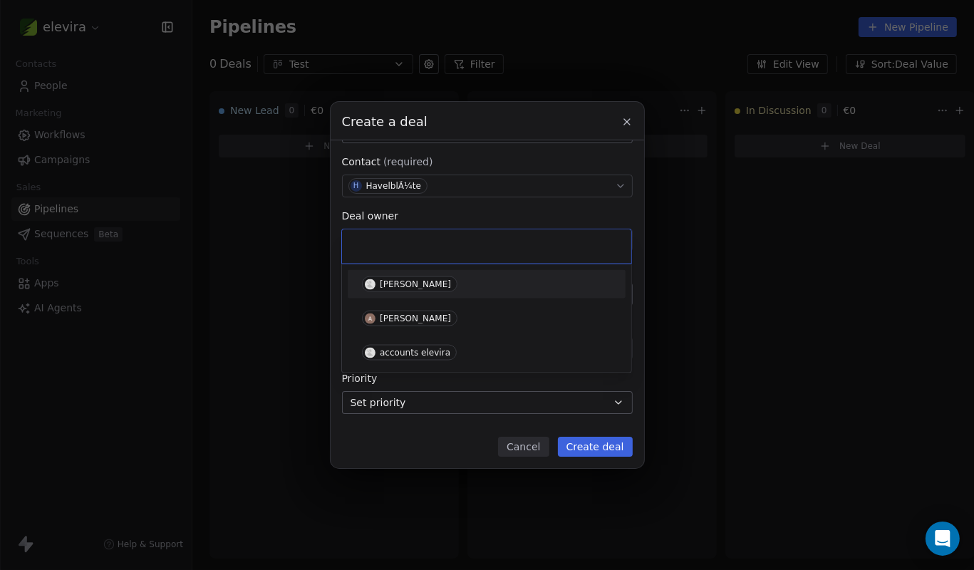
click at [406, 285] on div "[PERSON_NAME]" at bounding box center [415, 284] width 71 height 10
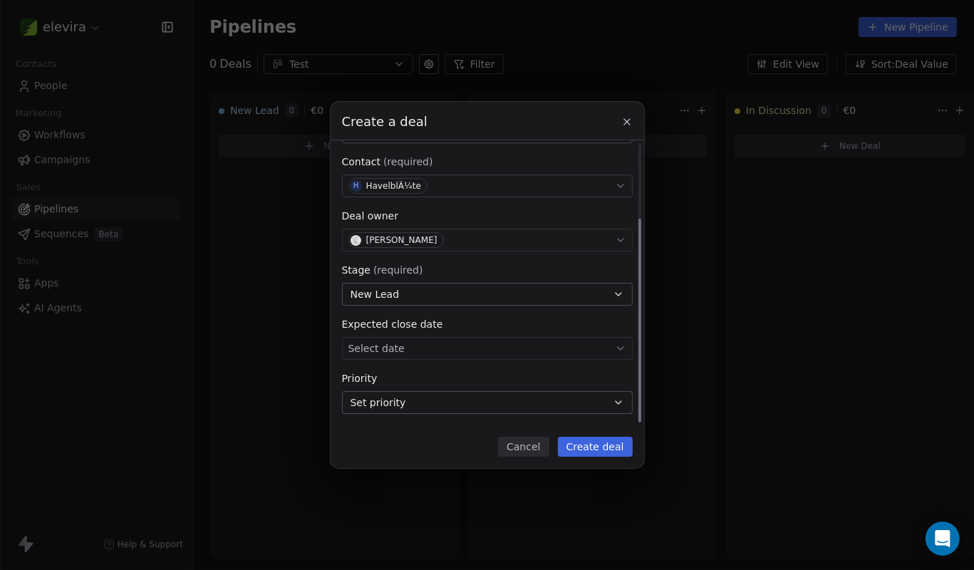
click at [443, 346] on body "elevira Contacts People Marketing Workflows Campaigns Sales Pipelines Sequences…" at bounding box center [487, 285] width 974 height 570
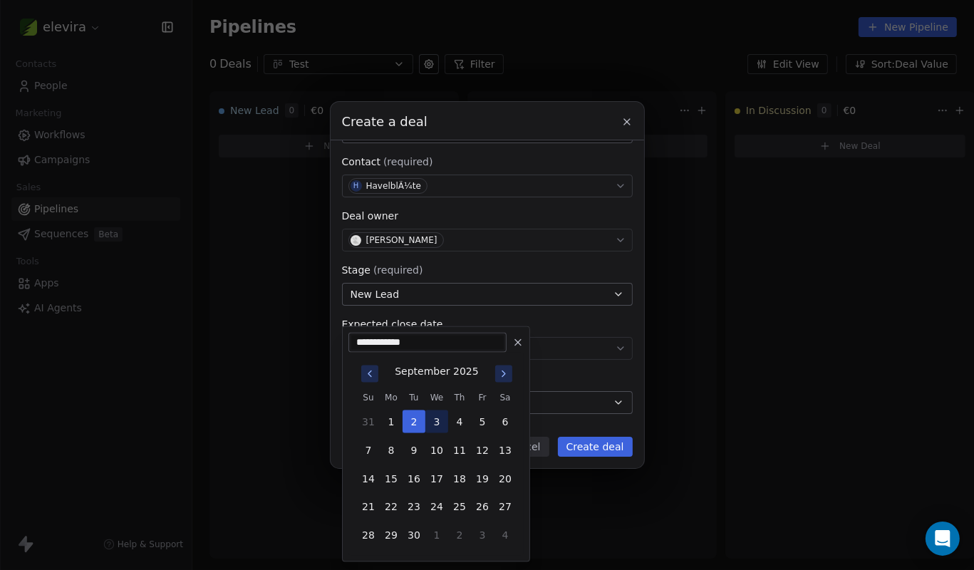
click at [445, 432] on button "3" at bounding box center [437, 422] width 23 height 23
type input "**********"
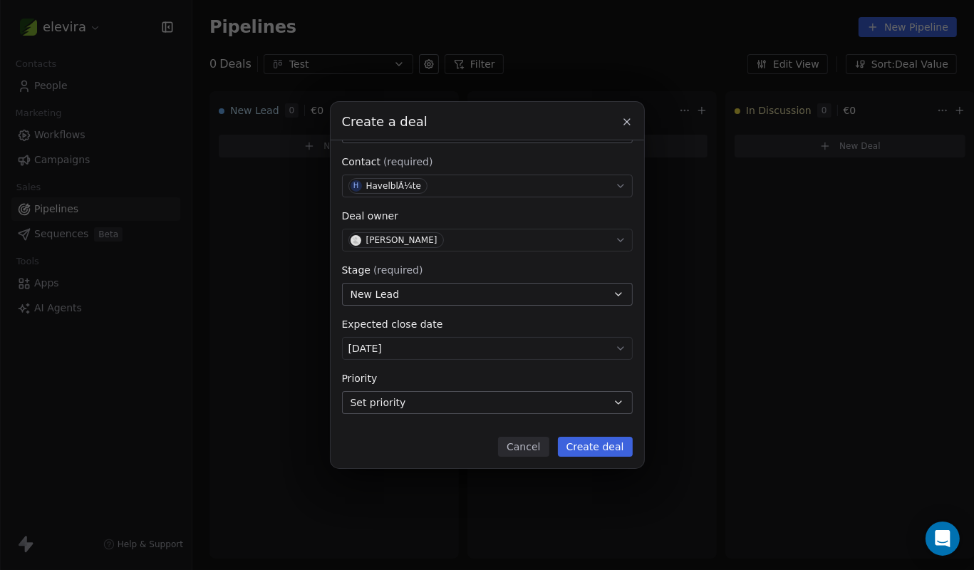
click at [561, 412] on button "Set priority" at bounding box center [487, 402] width 291 height 23
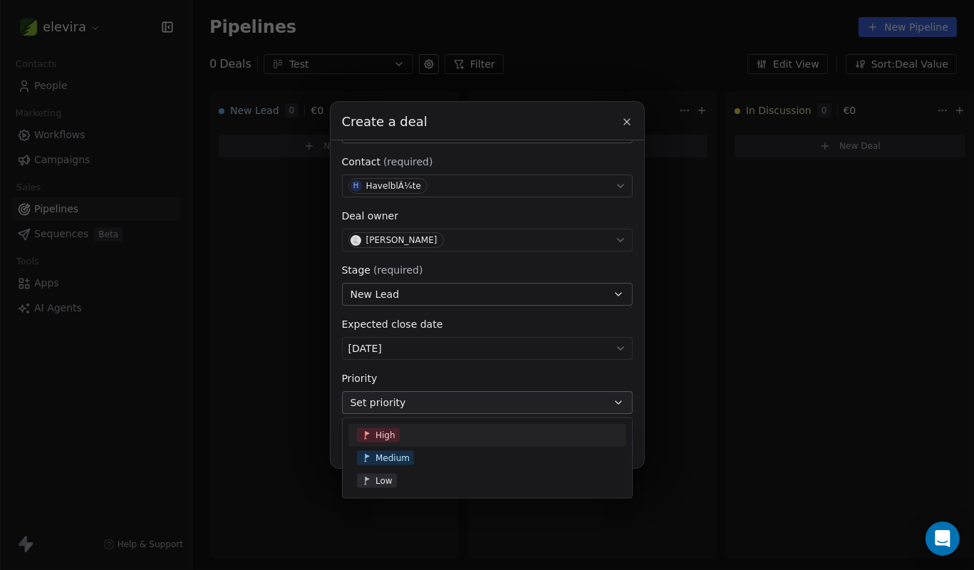
click at [435, 438] on div "High" at bounding box center [487, 435] width 261 height 14
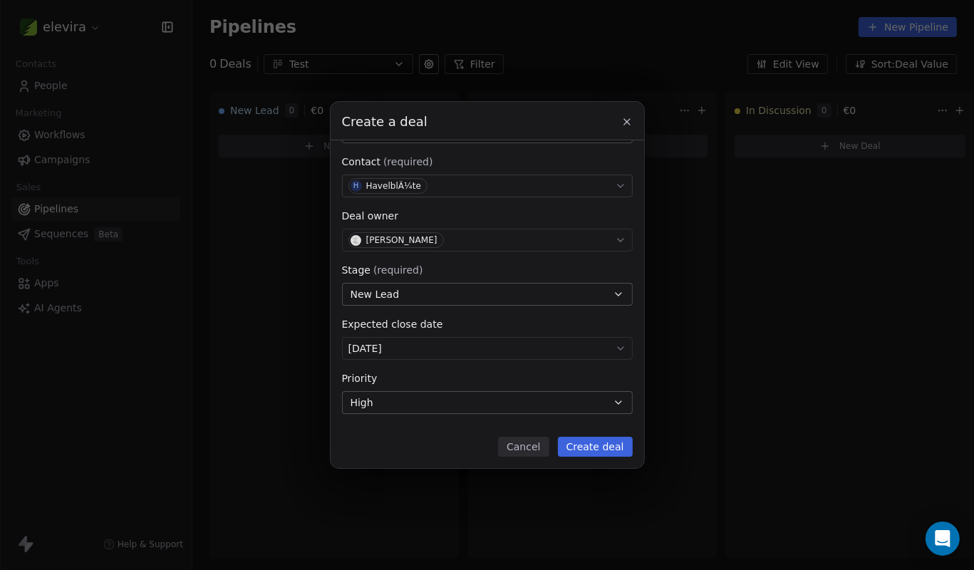
click at [570, 443] on button "Create deal" at bounding box center [595, 447] width 75 height 20
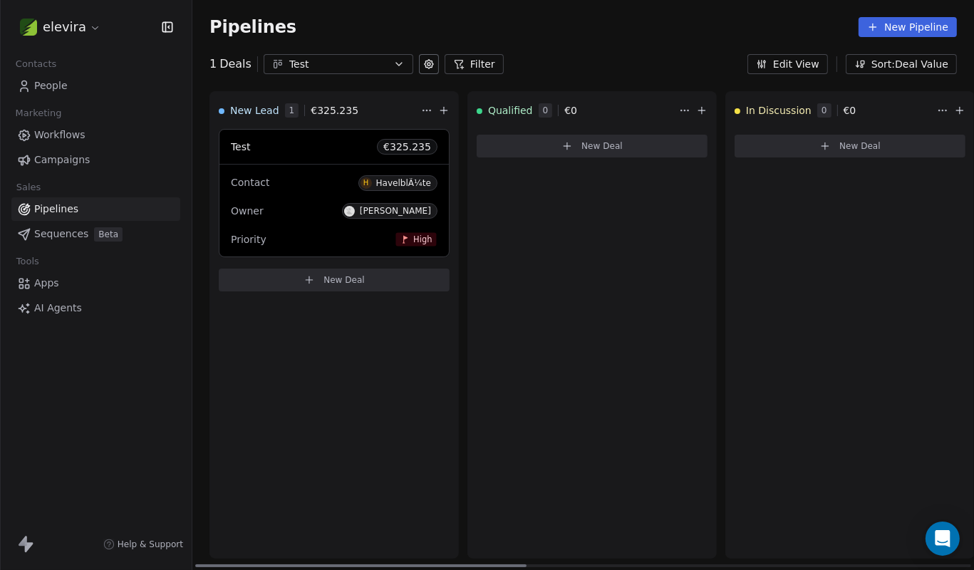
click at [400, 181] on div "HavelblÃ¼te" at bounding box center [403, 183] width 55 height 10
click at [440, 292] on div at bounding box center [446, 287] width 23 height 23
click at [460, 287] on div "Deal created by N [PERSON_NAME] less than a minute ago" at bounding box center [690, 290] width 510 height 29
click at [912, 127] on span "New Lead" at bounding box center [917, 123] width 41 height 12
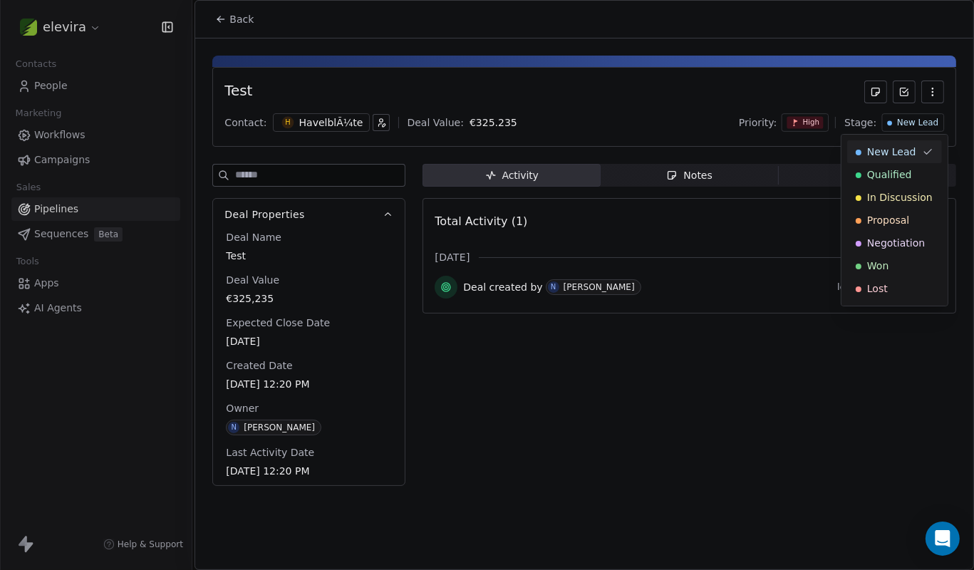
click at [707, 125] on html "elevira Contacts People Marketing Workflows Campaigns Sales Pipelines Sequences…" at bounding box center [487, 285] width 974 height 570
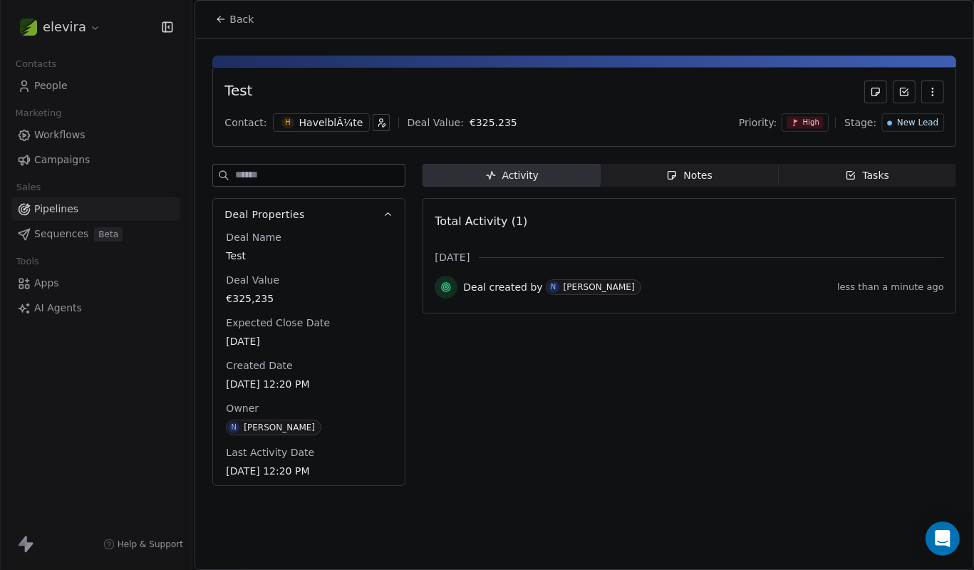
click at [684, 168] on div "Notes" at bounding box center [689, 175] width 46 height 15
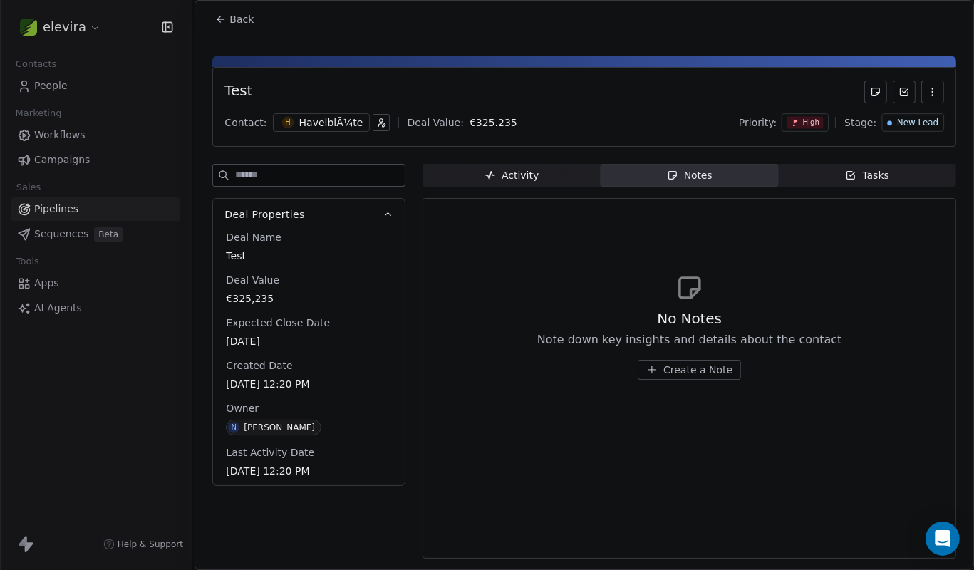
click at [400, 212] on button "Deal Properties" at bounding box center [309, 214] width 192 height 31
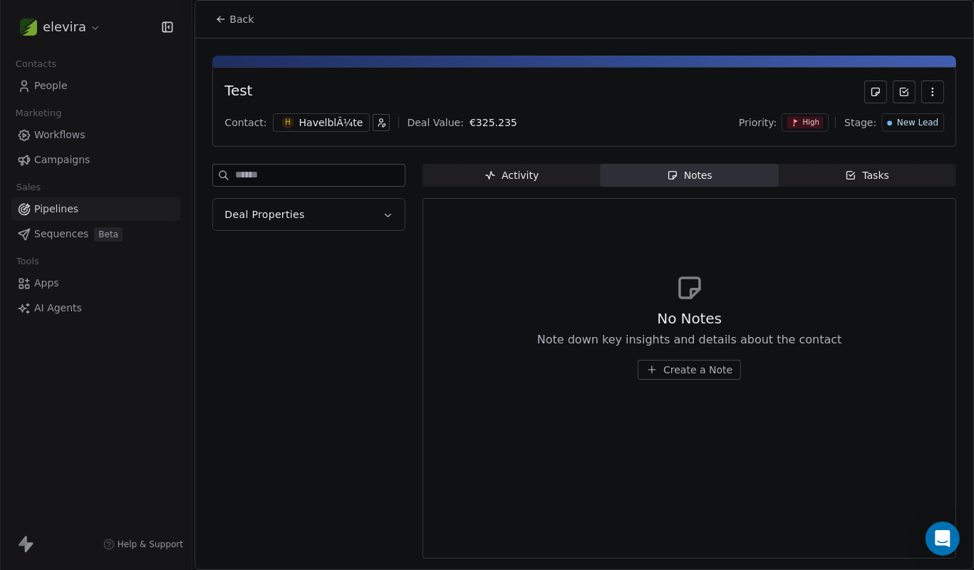
click at [387, 206] on button "Deal Properties" at bounding box center [309, 214] width 192 height 31
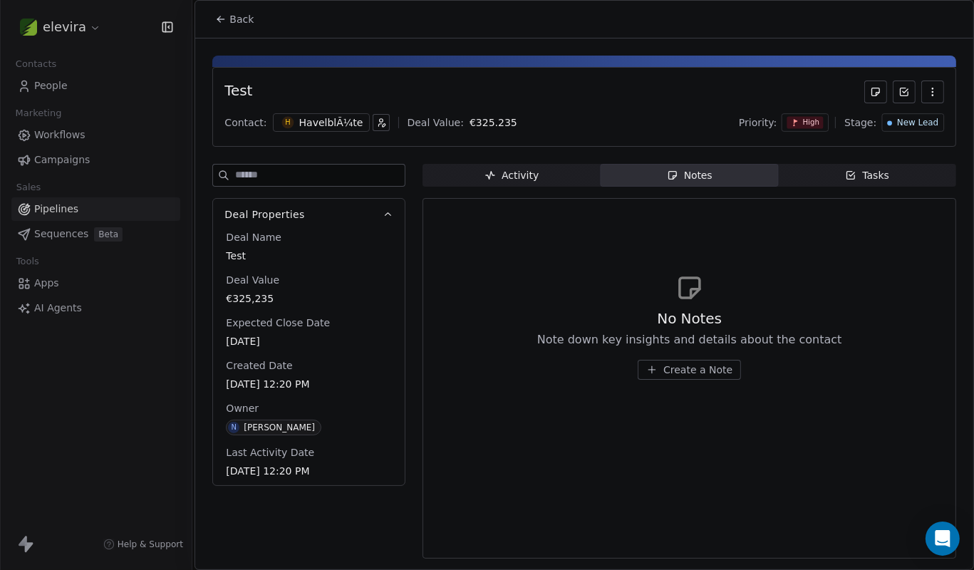
click at [389, 207] on button "Deal Properties" at bounding box center [309, 214] width 192 height 31
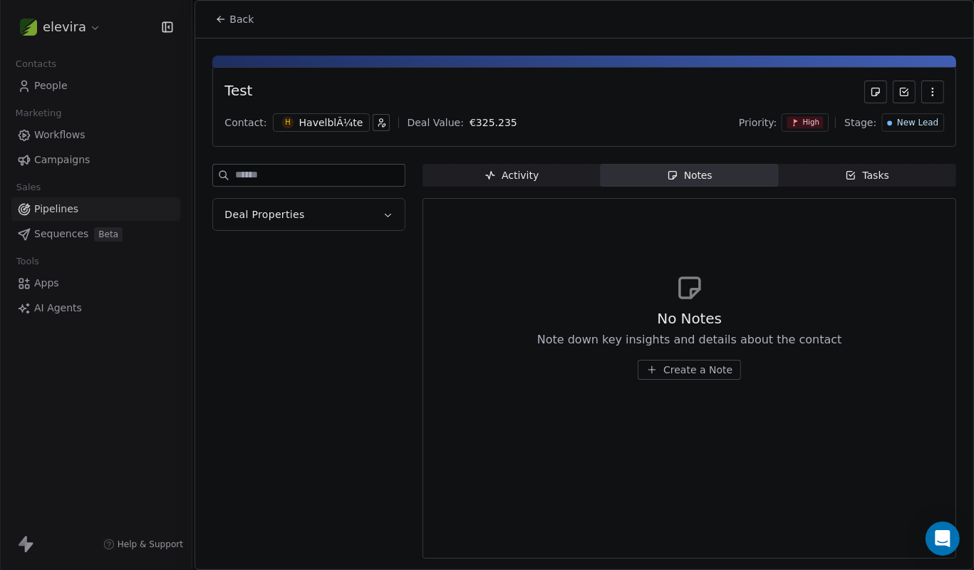
click at [384, 207] on button "Deal Properties" at bounding box center [309, 214] width 192 height 31
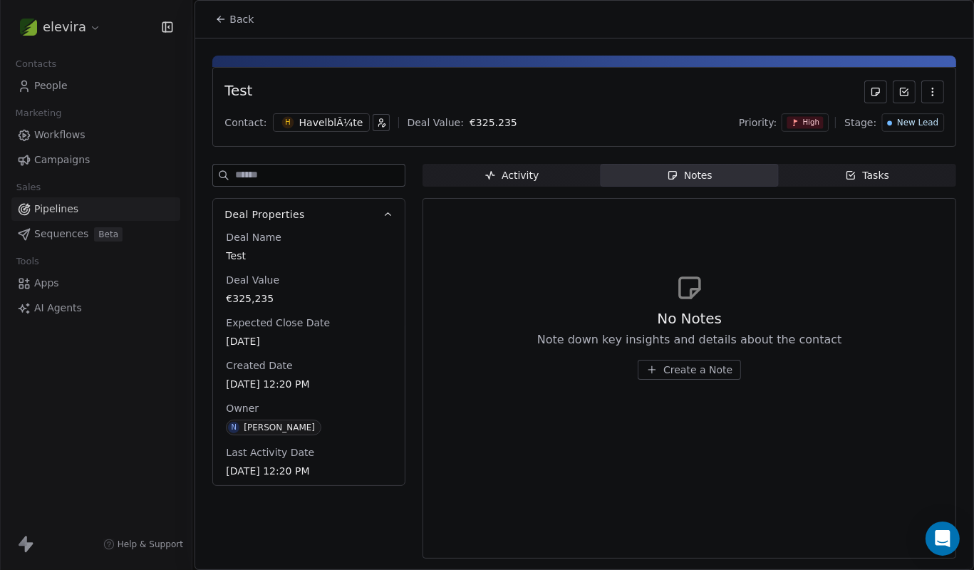
click at [850, 173] on icon "button" at bounding box center [852, 176] width 8 height 8
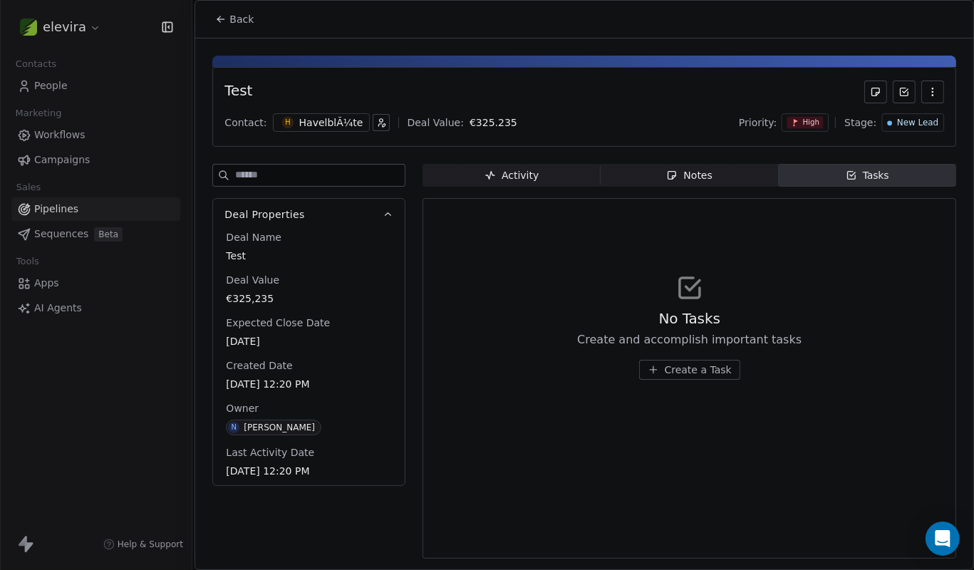
click at [510, 173] on div "Activity" at bounding box center [512, 175] width 54 height 15
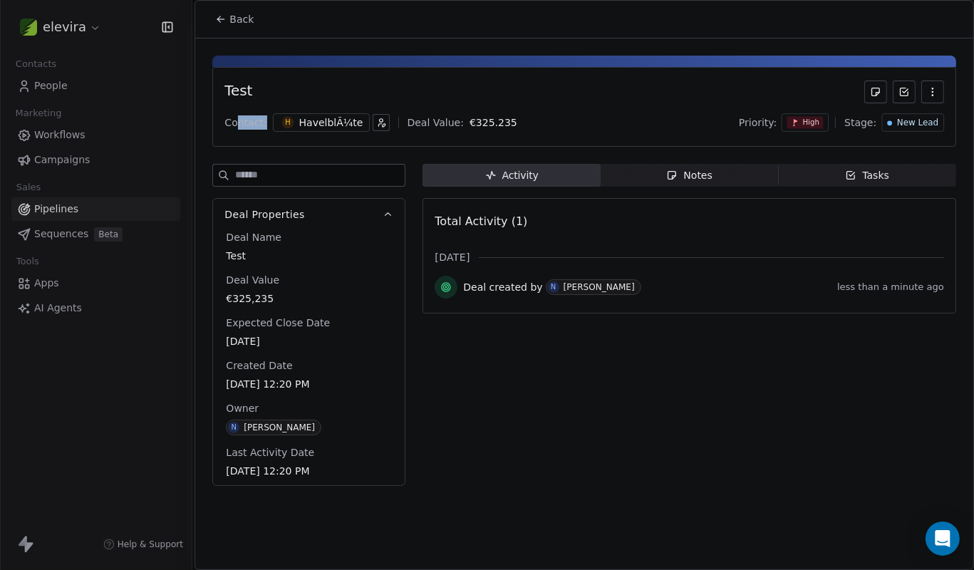
drag, startPoint x: 238, startPoint y: 122, endPoint x: 262, endPoint y: 119, distance: 23.7
click at [262, 119] on div "Contact:" at bounding box center [246, 122] width 42 height 14
click at [472, 123] on body "elevira Contacts People Marketing Workflows Campaigns Sales Pipelines Sequences…" at bounding box center [487, 285] width 974 height 570
click at [651, 118] on html "elevira Contacts People Marketing Workflows Campaigns Sales Pipelines Sequences…" at bounding box center [487, 285] width 974 height 570
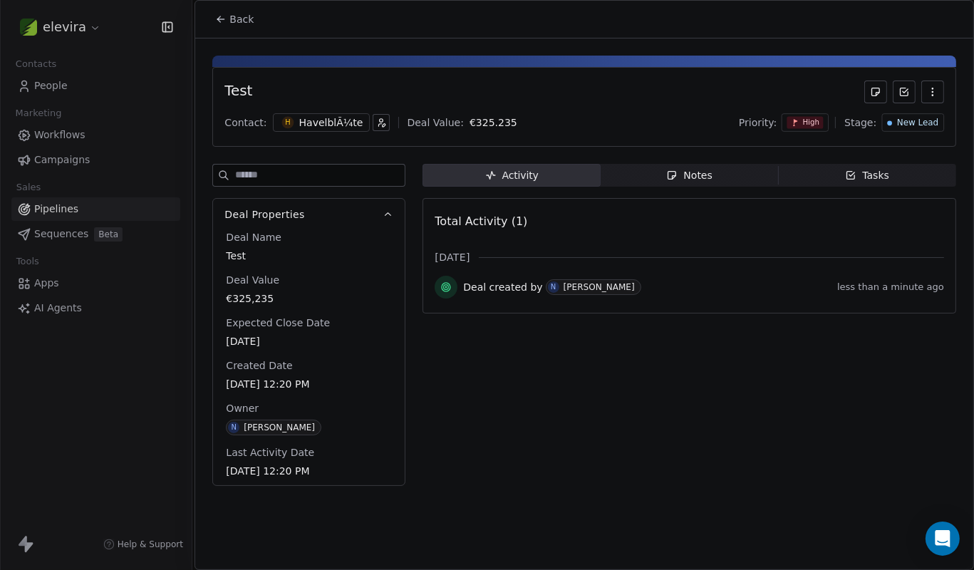
click at [810, 128] on span "High" at bounding box center [805, 123] width 36 height 12
click at [900, 121] on html "elevira Contacts People Marketing Workflows Campaigns Sales Pipelines Sequences…" at bounding box center [487, 285] width 974 height 570
click at [905, 120] on span "New Lead" at bounding box center [917, 123] width 41 height 12
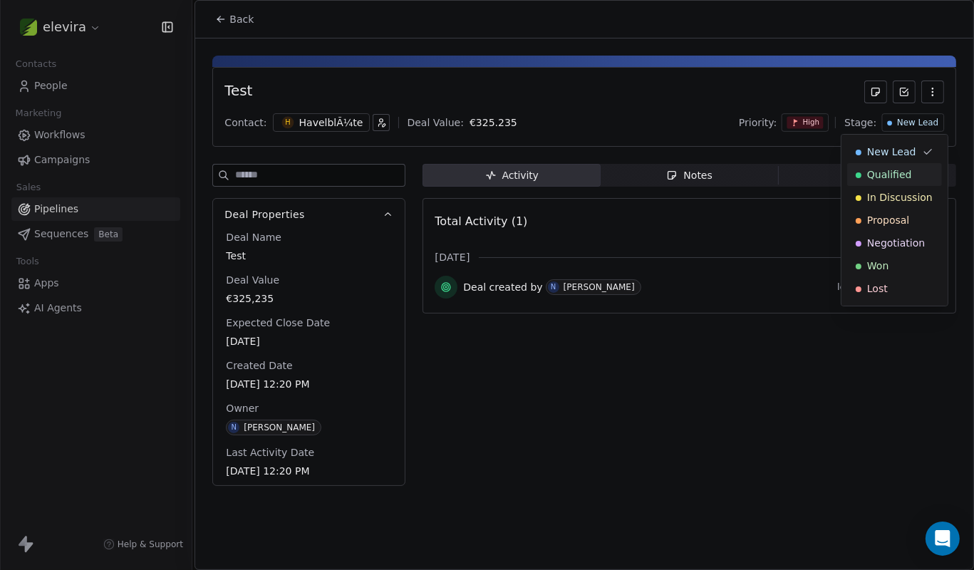
click at [880, 181] on span "Qualified" at bounding box center [889, 175] width 45 height 14
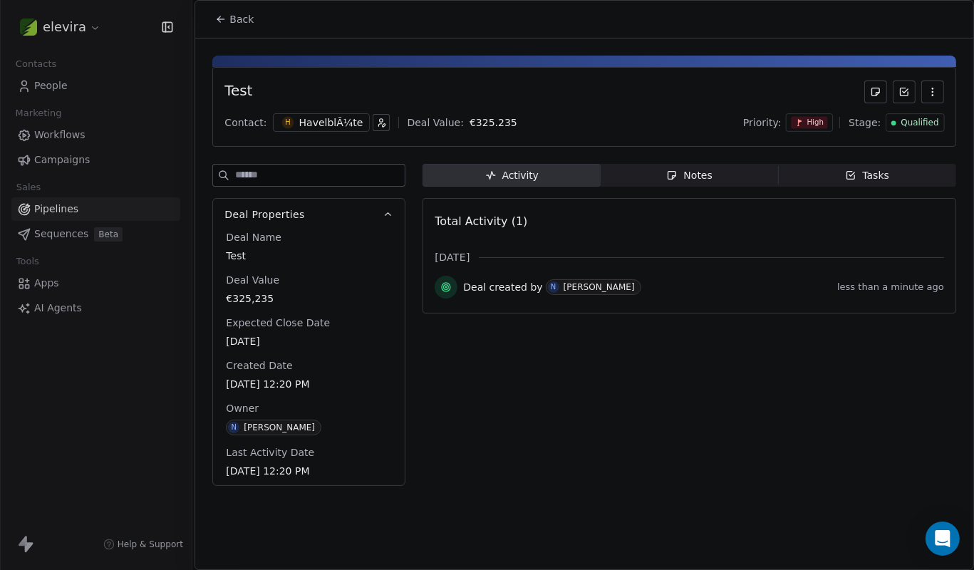
click at [230, 23] on span "Back" at bounding box center [242, 19] width 24 height 14
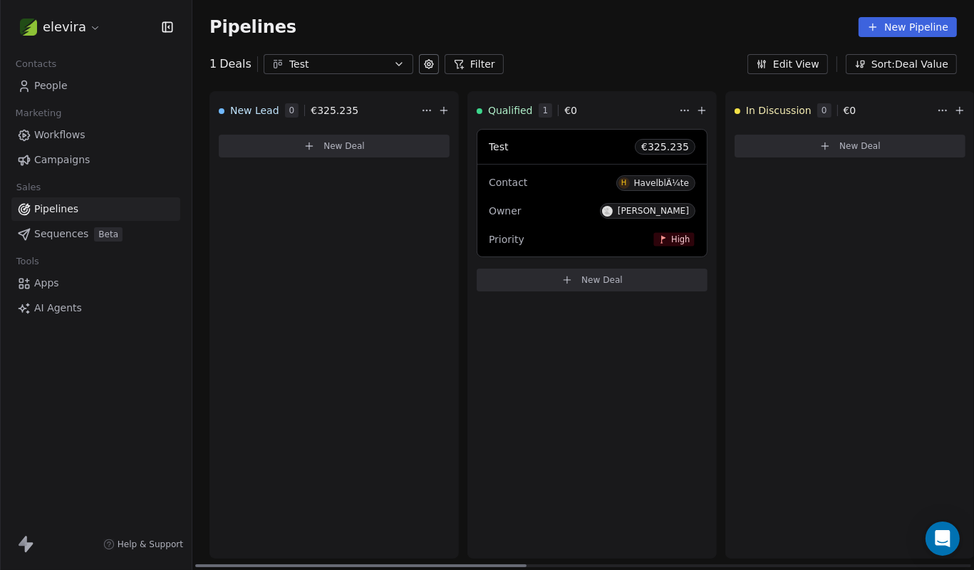
click at [634, 148] on div "Test € 325.235" at bounding box center [593, 147] width 230 height 34
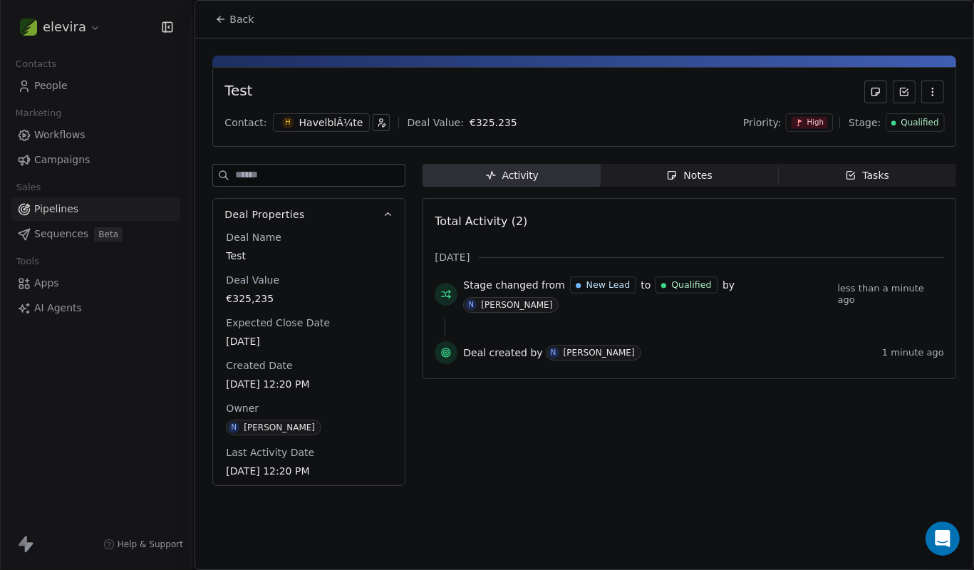
click at [929, 87] on icon "button" at bounding box center [932, 91] width 11 height 11
click at [448, 289] on icon at bounding box center [446, 294] width 11 height 11
click at [928, 93] on icon "button" at bounding box center [932, 91] width 11 height 11
click at [900, 123] on div "Delete" at bounding box center [891, 123] width 96 height 23
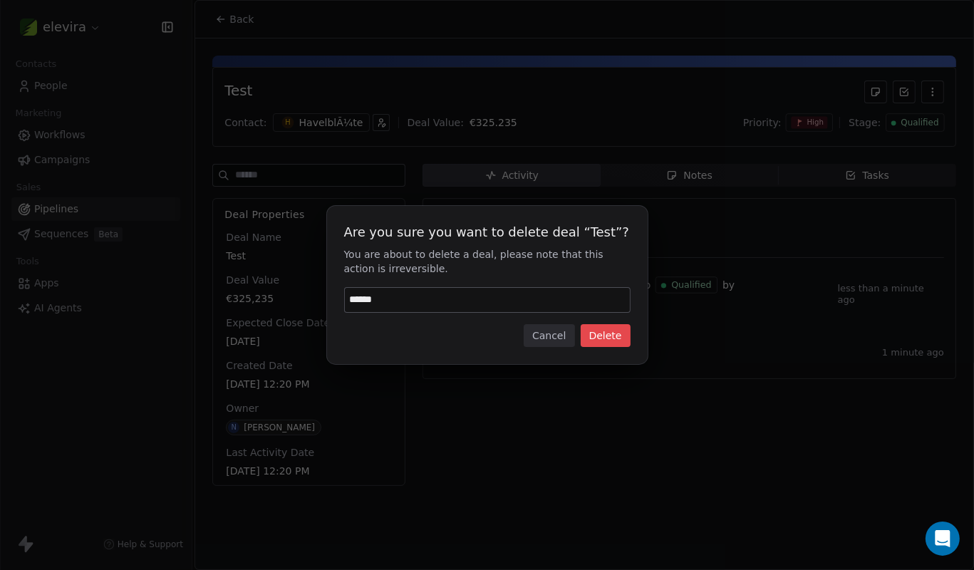
type input "******"
click at [606, 334] on button "Delete" at bounding box center [606, 335] width 50 height 23
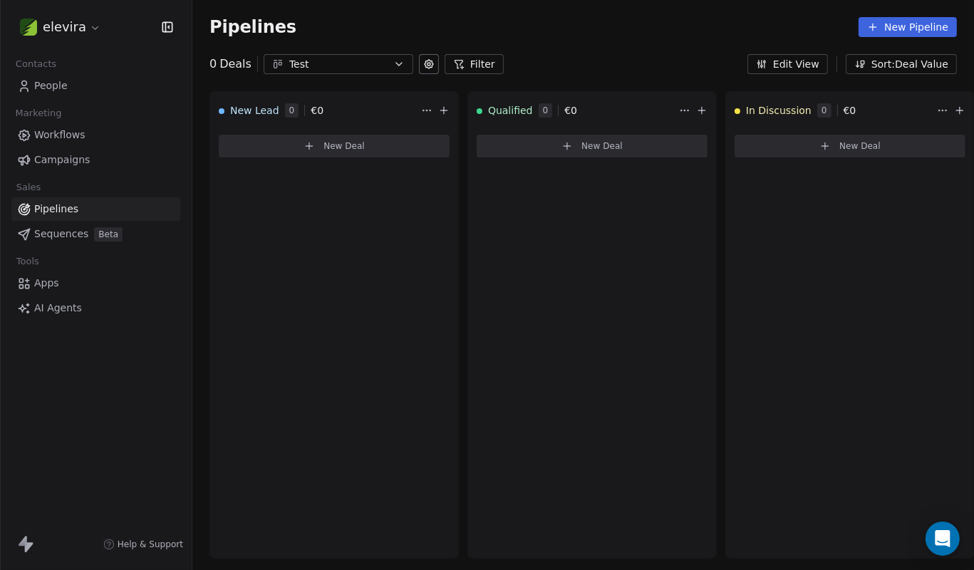
click at [63, 87] on span "People" at bounding box center [51, 85] width 34 height 15
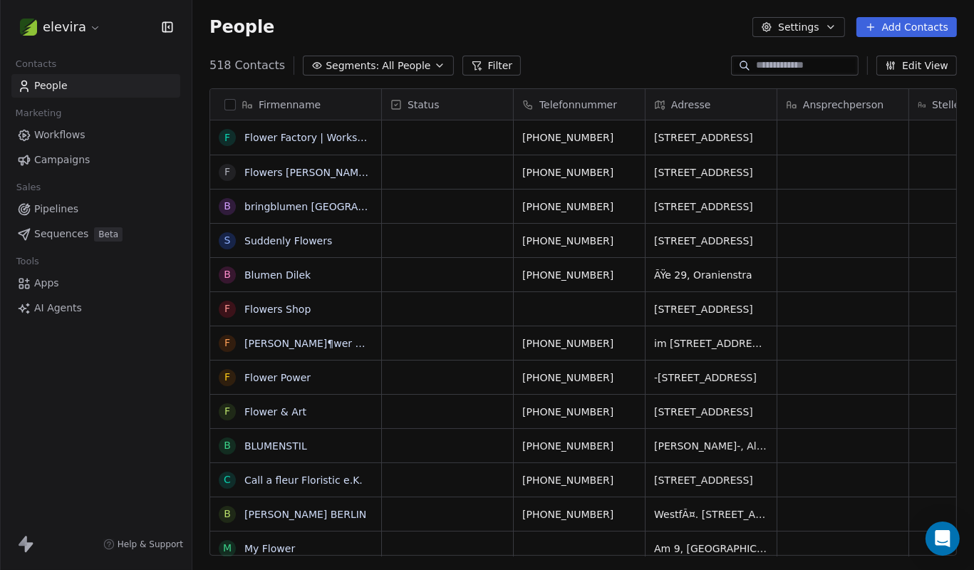
scroll to position [502, 782]
click at [92, 15] on div "elevira" at bounding box center [96, 27] width 192 height 54
click at [58, 21] on html "elevira Contacts People Marketing Workflows Campaigns Sales Pipelines Sequences…" at bounding box center [487, 285] width 974 height 570
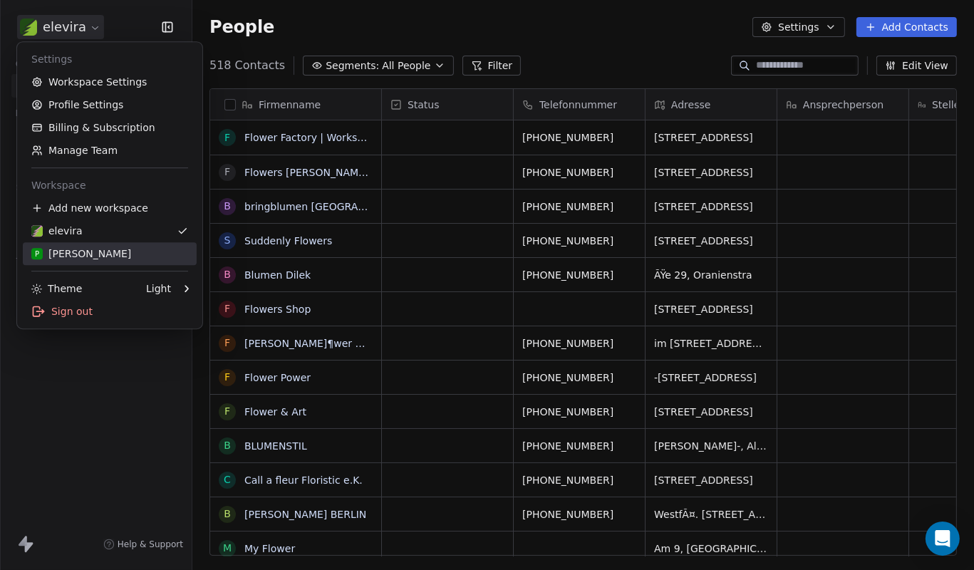
click at [118, 253] on div "P [PERSON_NAME]" at bounding box center [109, 254] width 157 height 14
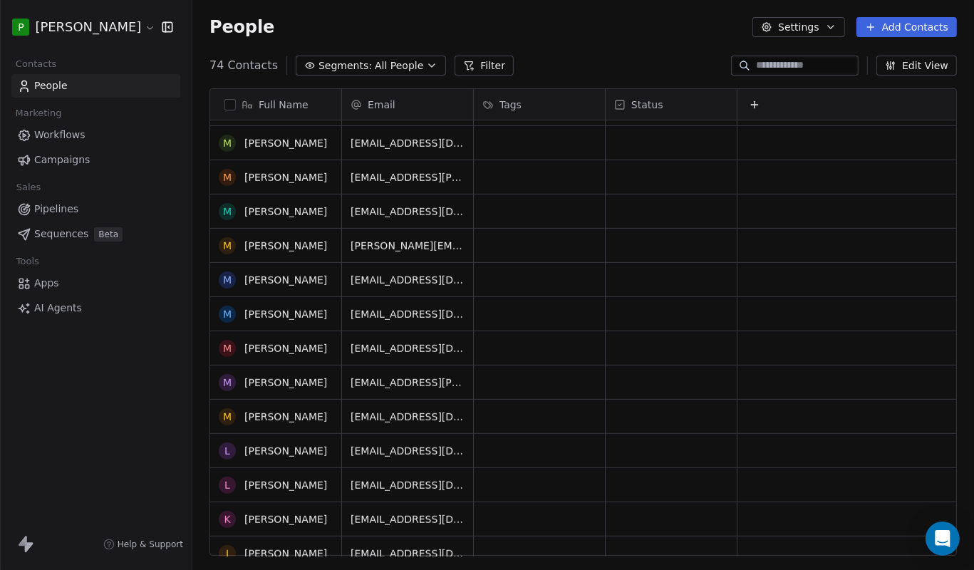
scroll to position [1375, 0]
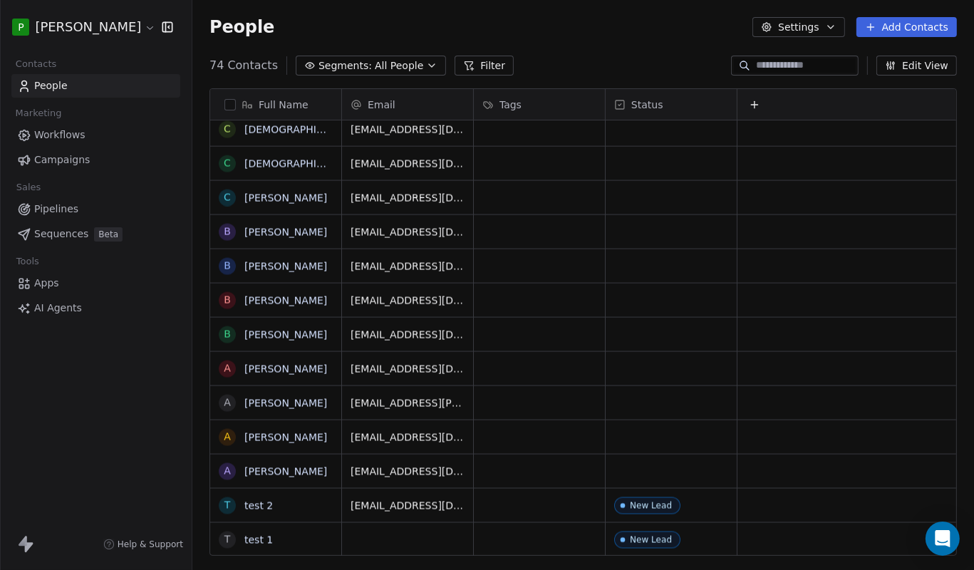
click at [68, 124] on link "Workflows" at bounding box center [95, 135] width 169 height 24
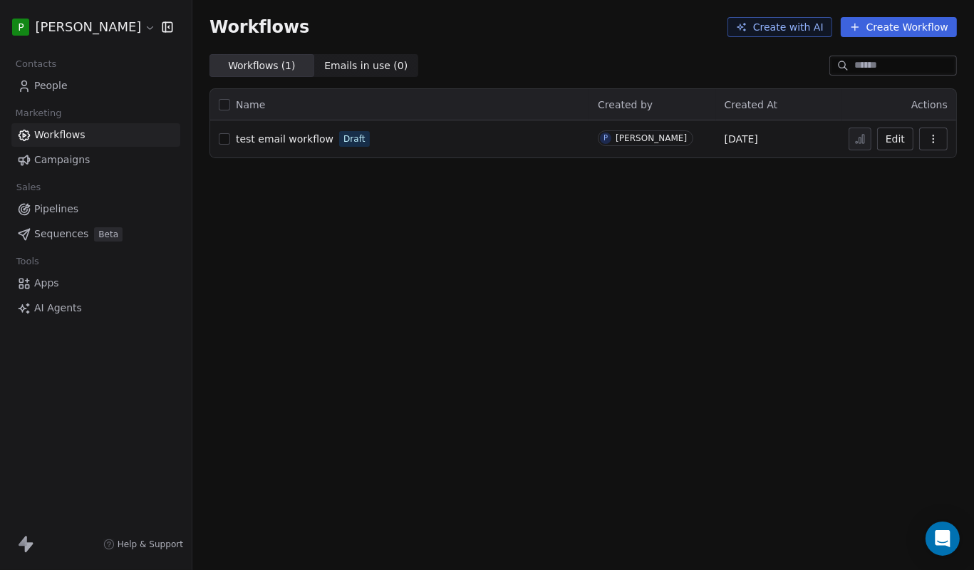
click at [110, 167] on link "Campaigns" at bounding box center [95, 160] width 169 height 24
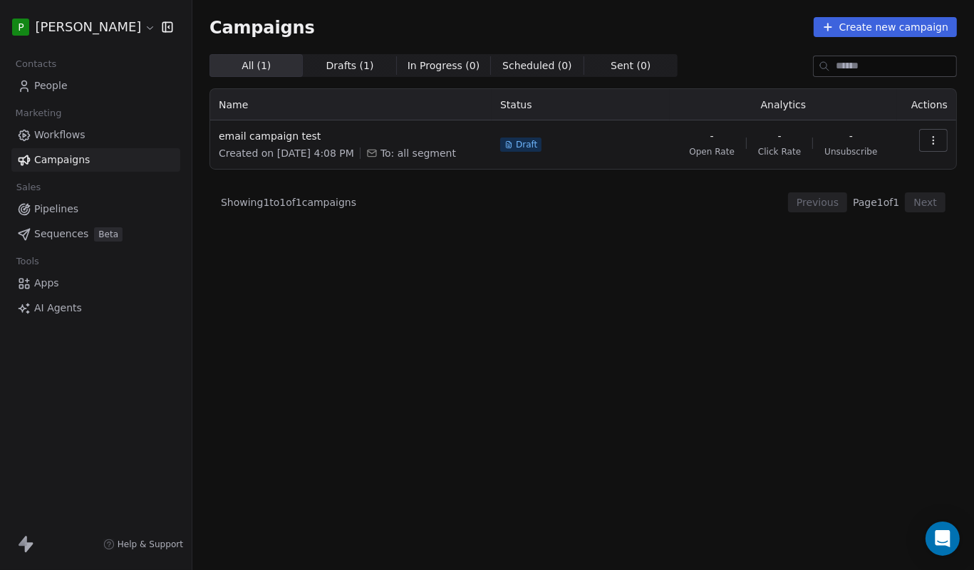
click at [43, 211] on span "Pipelines" at bounding box center [56, 209] width 44 height 15
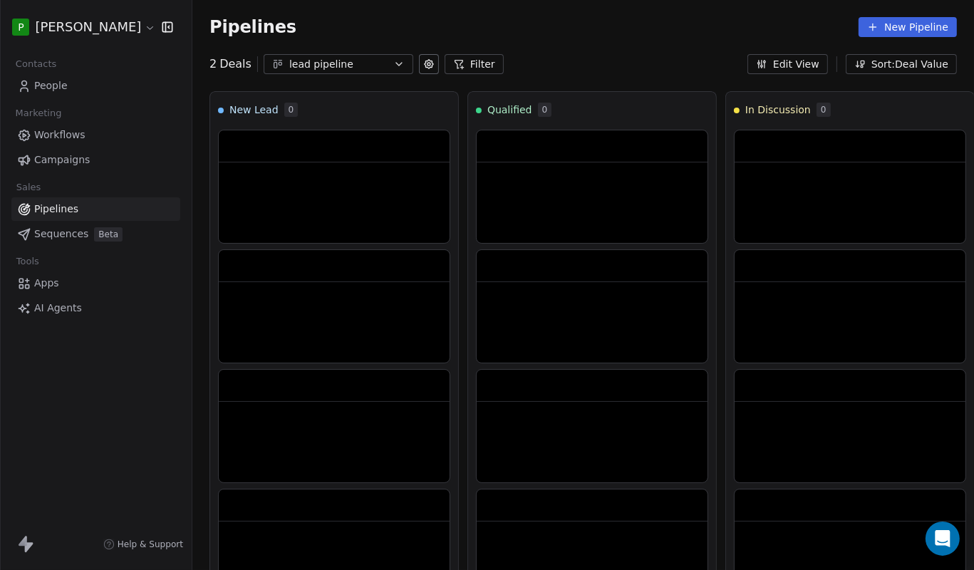
click at [43, 240] on span "Sequences" at bounding box center [61, 234] width 54 height 15
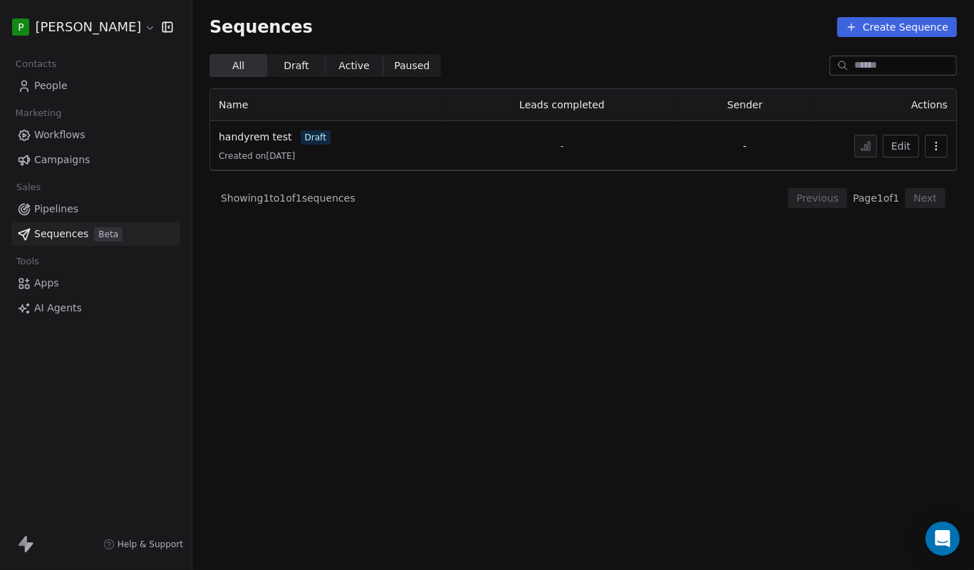
click at [61, 220] on link "Pipelines" at bounding box center [95, 209] width 169 height 24
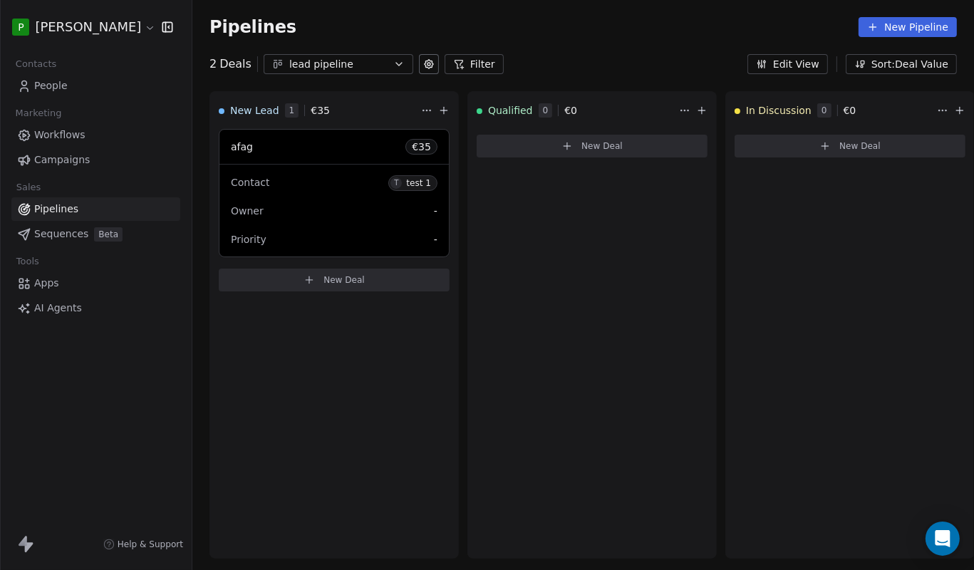
click at [61, 235] on span "Sequences" at bounding box center [61, 234] width 54 height 15
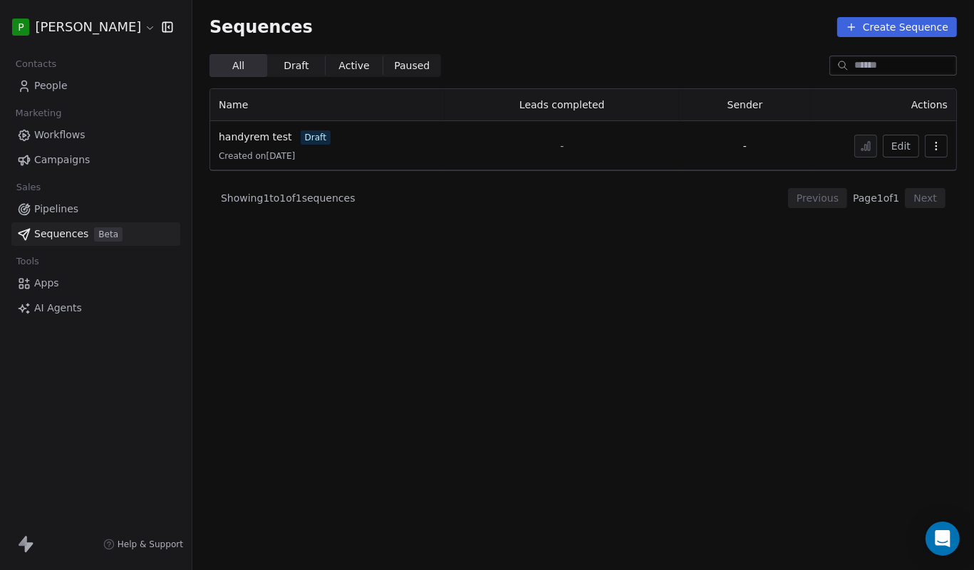
click at [56, 284] on span "Apps" at bounding box center [46, 283] width 25 height 15
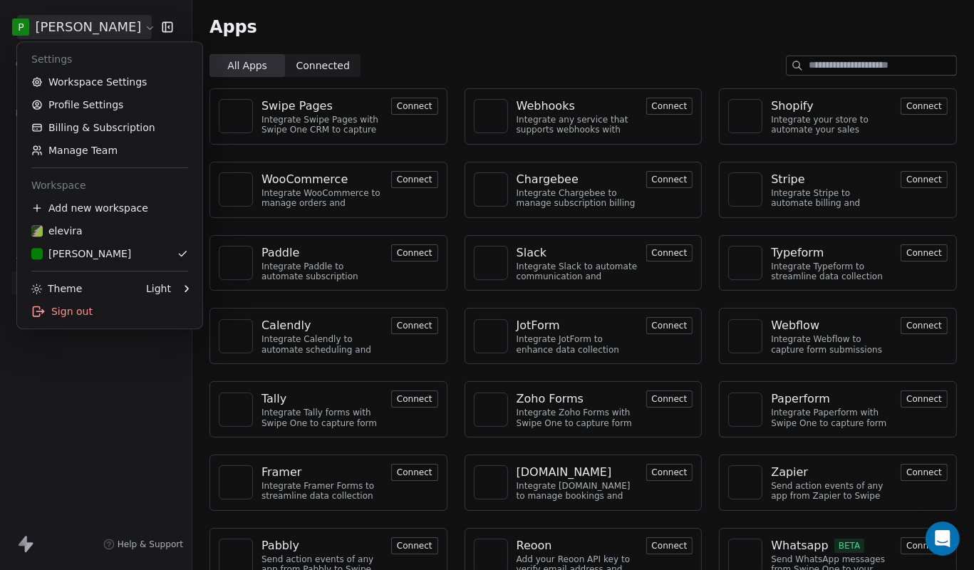
click at [84, 29] on html "P [PERSON_NAME] Contacts People Marketing Workflows Campaigns Sales Pipelines S…" at bounding box center [487, 285] width 974 height 570
click at [83, 236] on div "elevira" at bounding box center [109, 231] width 157 height 14
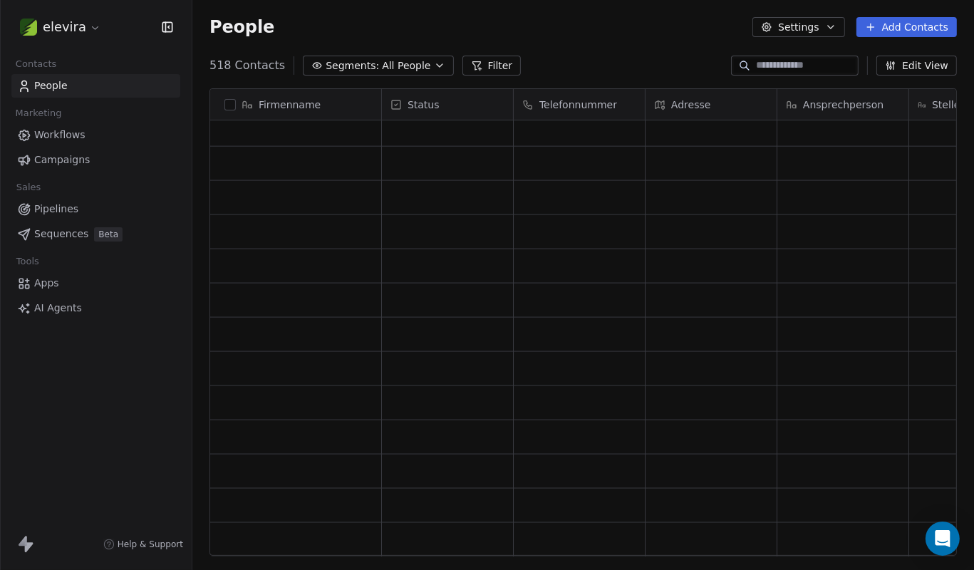
click at [96, 21] on html "elevira Contacts People Marketing Workflows Campaigns Sales Pipelines Sequences…" at bounding box center [487, 285] width 974 height 570
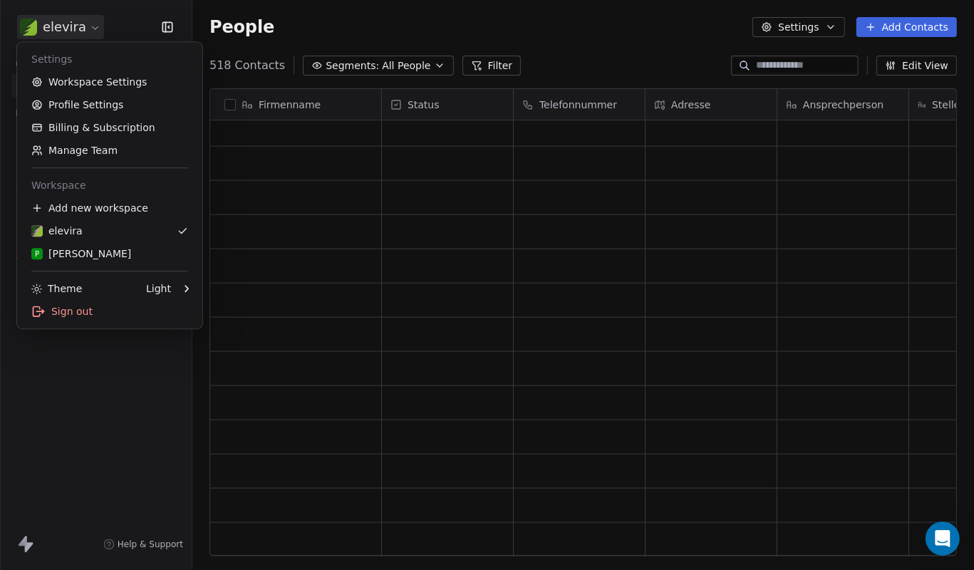
click at [134, 28] on html "elevira Contacts People Marketing Workflows Campaigns Sales Pipelines Sequences…" at bounding box center [487, 285] width 974 height 570
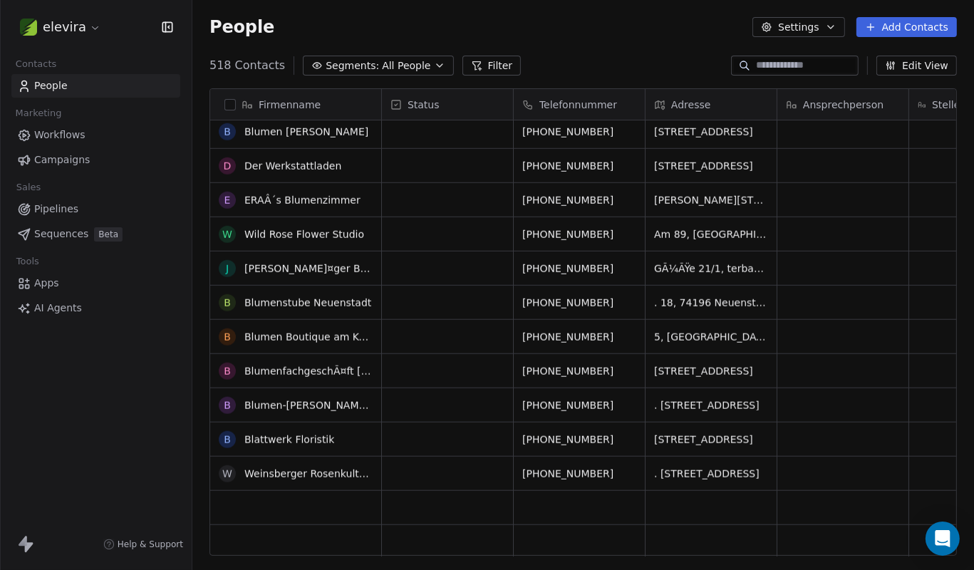
scroll to position [1208, 0]
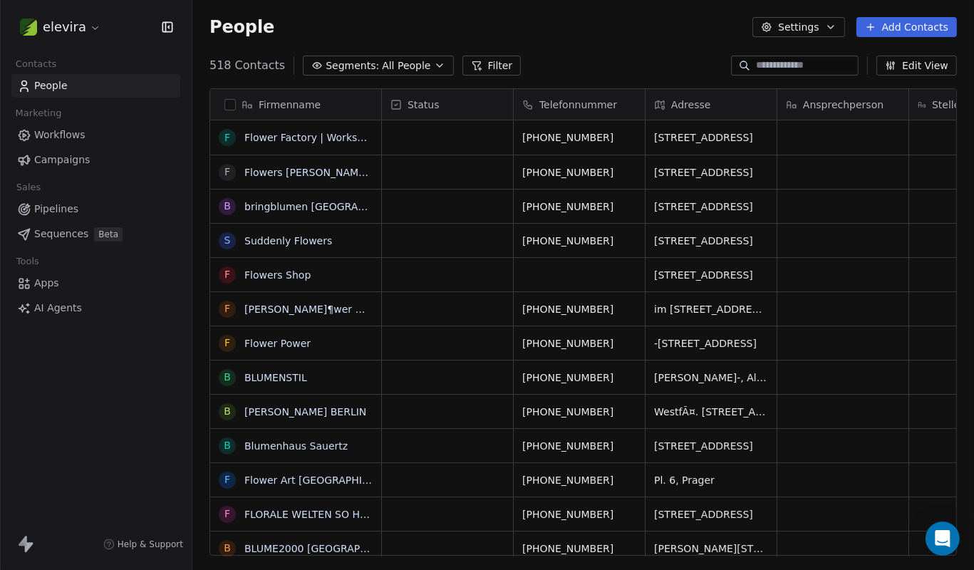
scroll to position [502, 782]
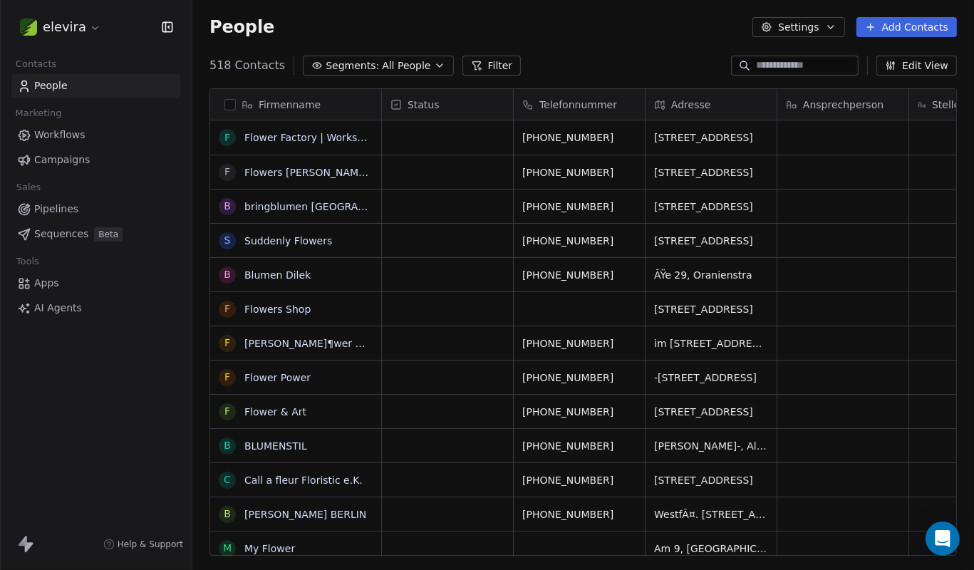
click at [85, 27] on html "elevira Contacts People Marketing Workflows Campaigns Sales Pipelines Sequences…" at bounding box center [487, 285] width 974 height 570
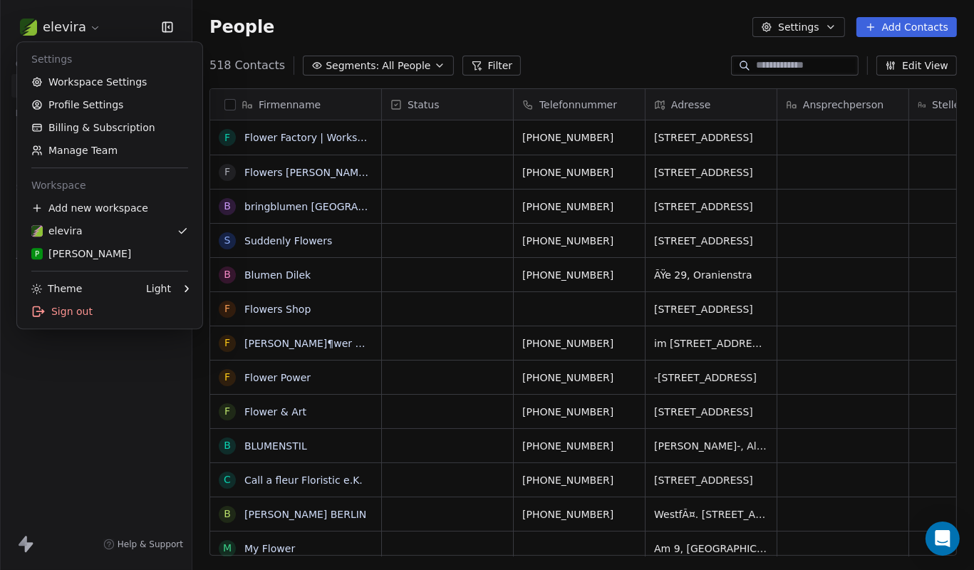
click at [90, 24] on html "elevira Contacts People Marketing Workflows Campaigns Sales Pipelines Sequences…" at bounding box center [487, 285] width 974 height 570
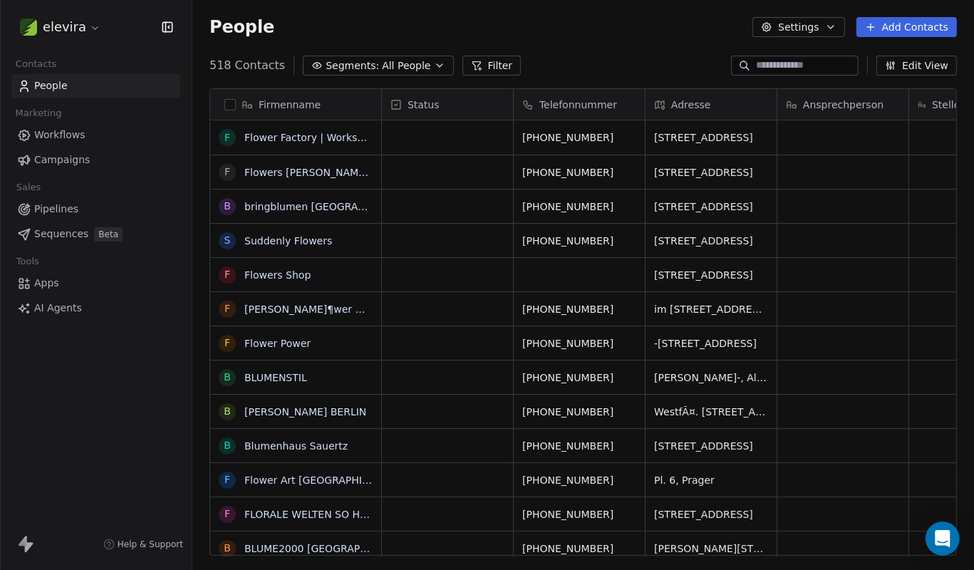
click at [234, 97] on div "Firmenname" at bounding box center [295, 104] width 171 height 31
click at [231, 109] on html "elevira Contacts People Marketing Workflows Campaigns Sales Pipelines Sequences…" at bounding box center [487, 285] width 974 height 570
click at [232, 107] on button "button" at bounding box center [230, 104] width 11 height 11
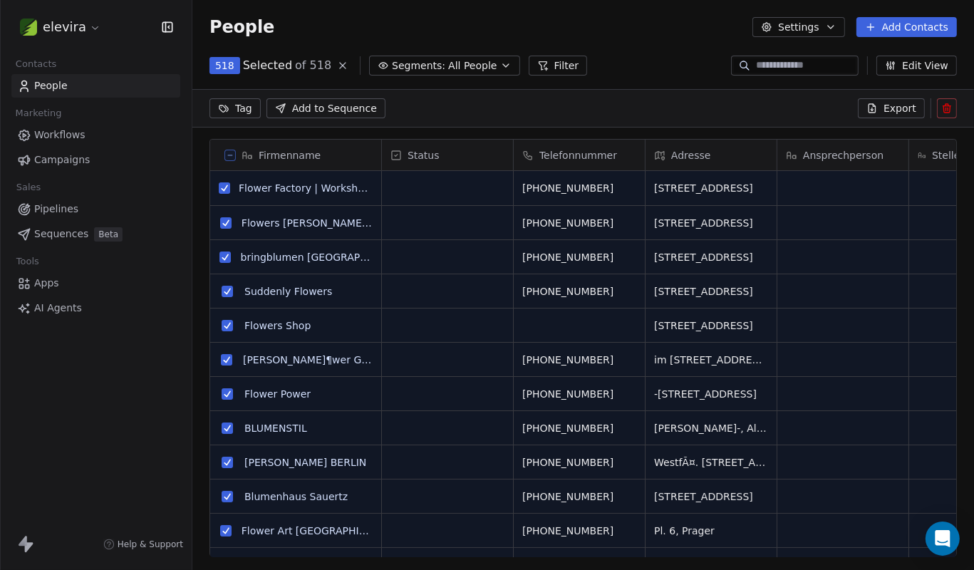
click at [795, 27] on button "Settings" at bounding box center [799, 27] width 92 height 20
click at [793, 62] on span "Contact Properties" at bounding box center [838, 58] width 93 height 15
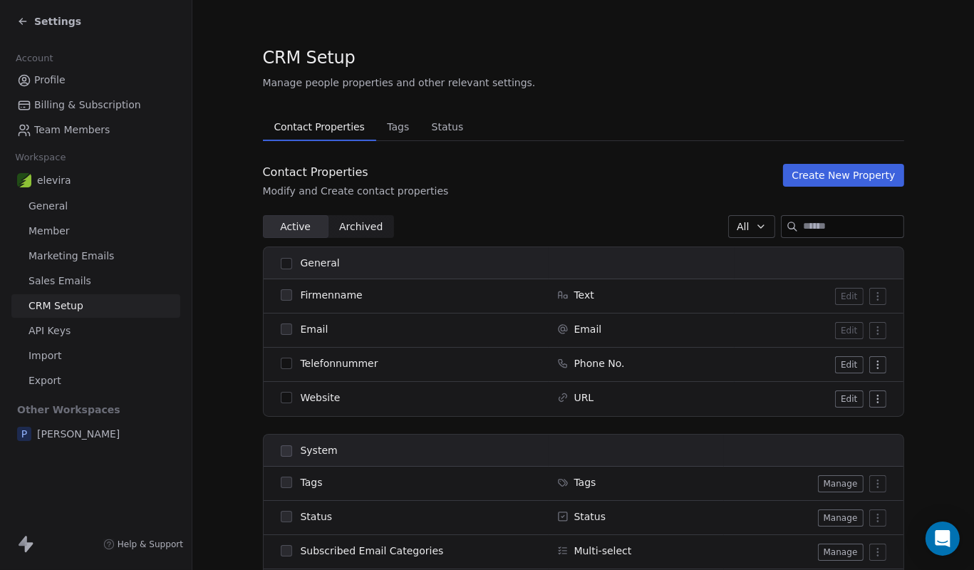
click at [85, 74] on link "Profile" at bounding box center [95, 80] width 169 height 24
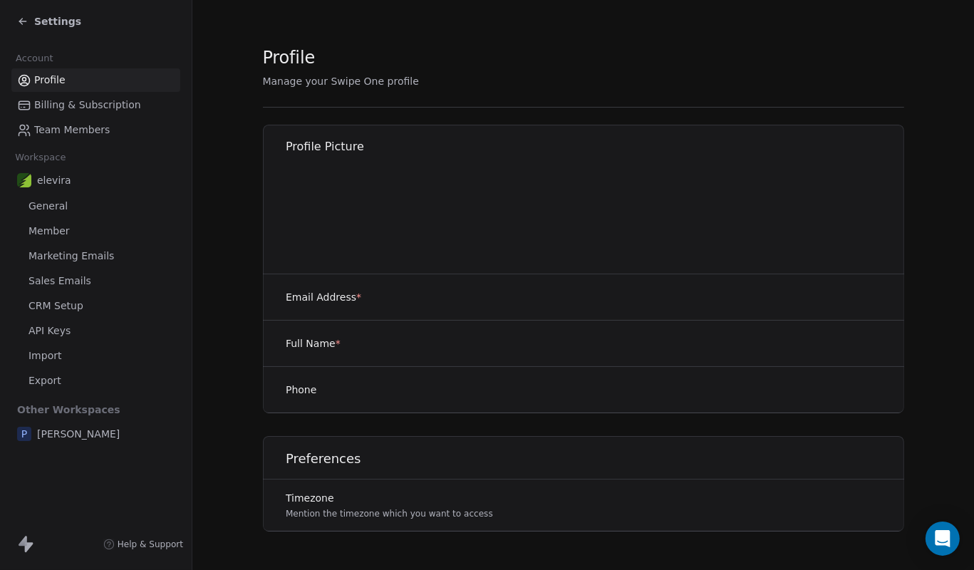
click at [31, 24] on div "Settings" at bounding box center [49, 21] width 64 height 14
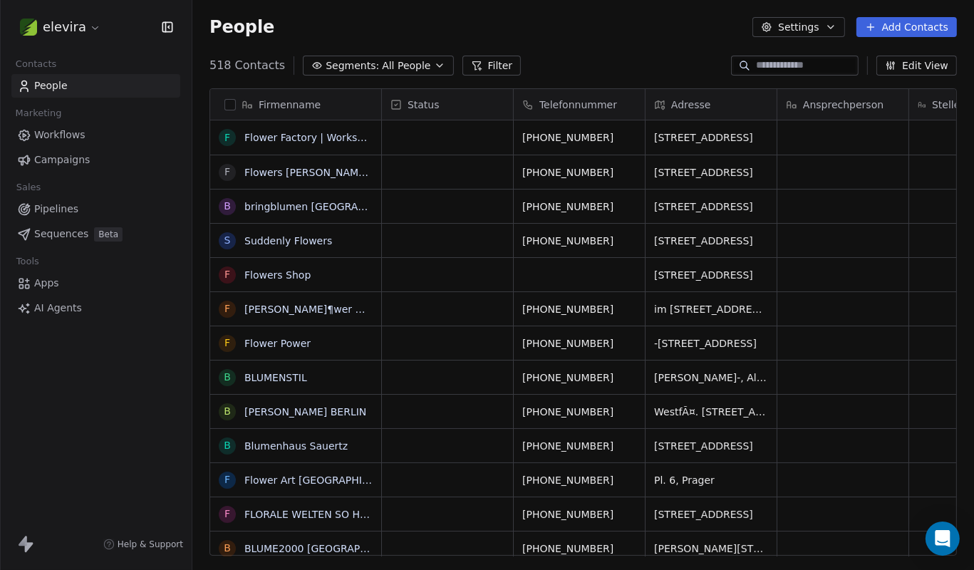
scroll to position [502, 782]
click at [850, 30] on div "Settings Add Contacts" at bounding box center [855, 27] width 205 height 20
click at [837, 35] on button "Settings" at bounding box center [799, 27] width 92 height 20
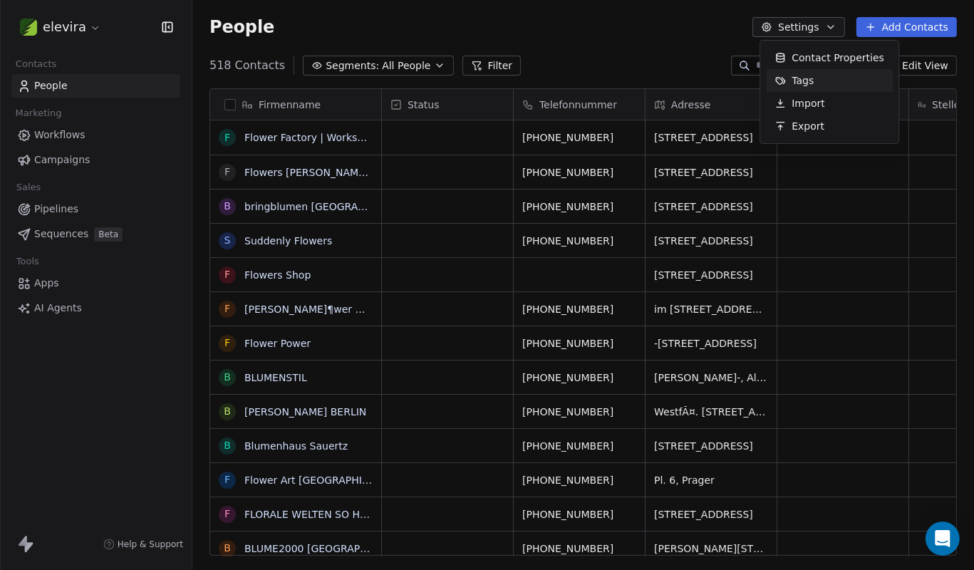
click at [808, 73] on div "Tags" at bounding box center [794, 80] width 56 height 23
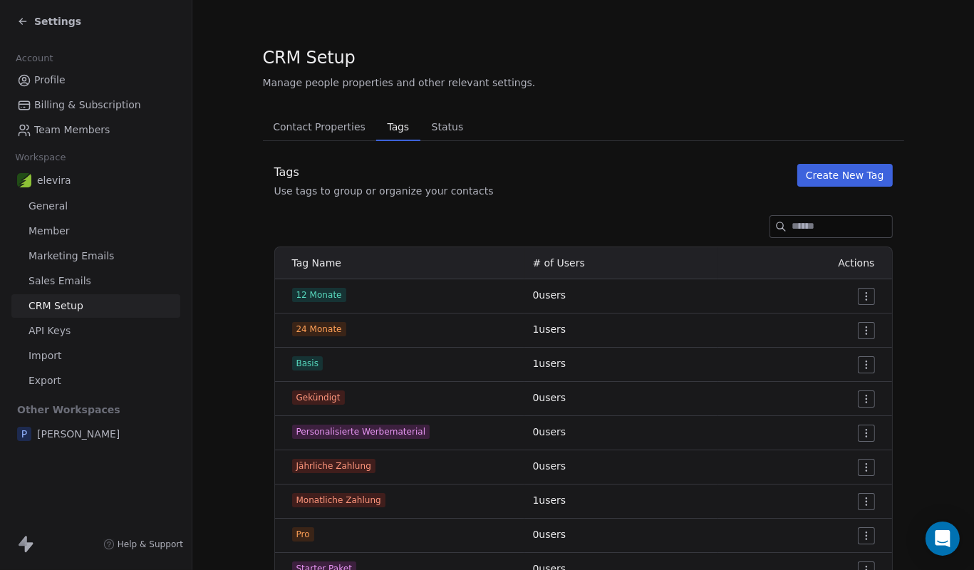
click at [426, 124] on span "Status" at bounding box center [447, 127] width 43 height 20
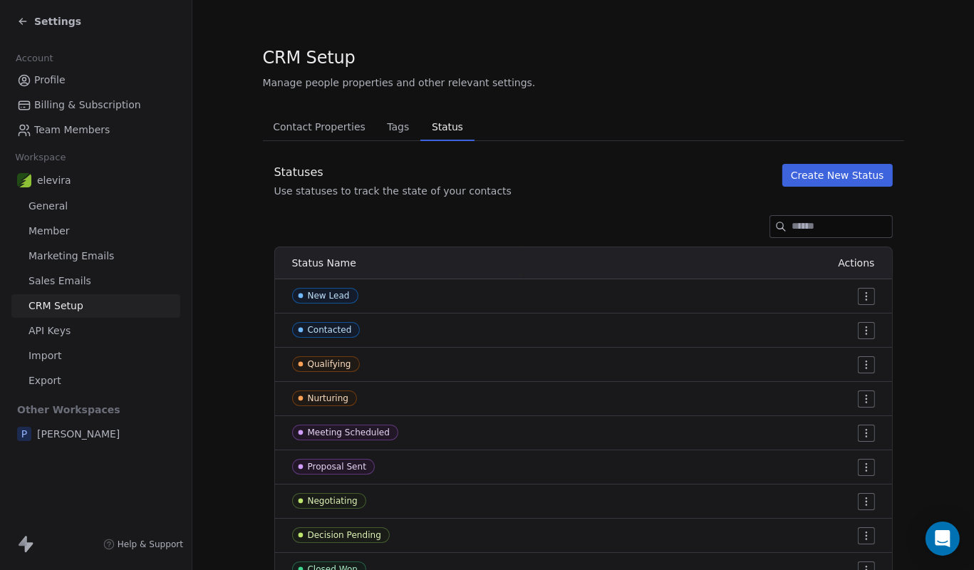
click at [52, 73] on link "Profile" at bounding box center [95, 80] width 169 height 24
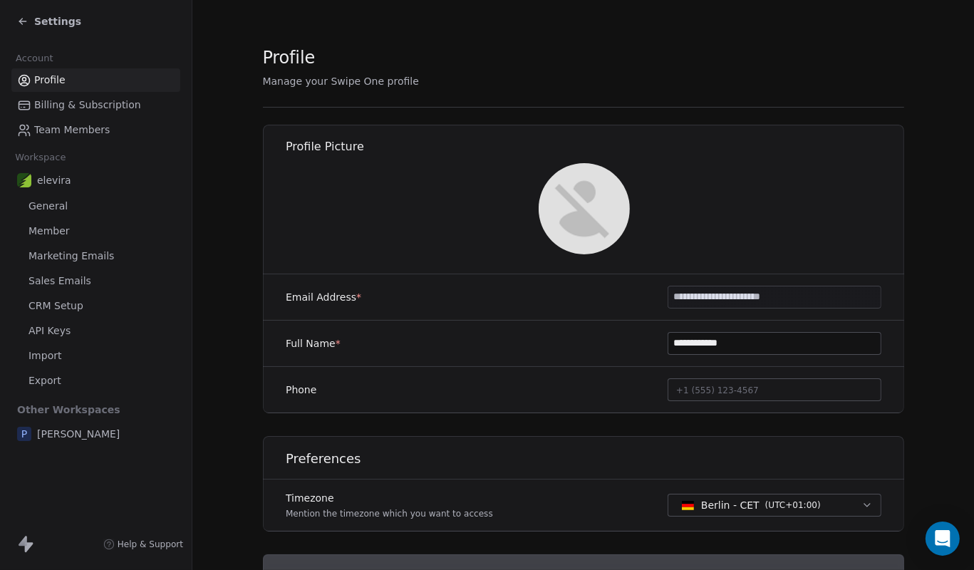
click at [19, 19] on icon at bounding box center [22, 21] width 11 height 11
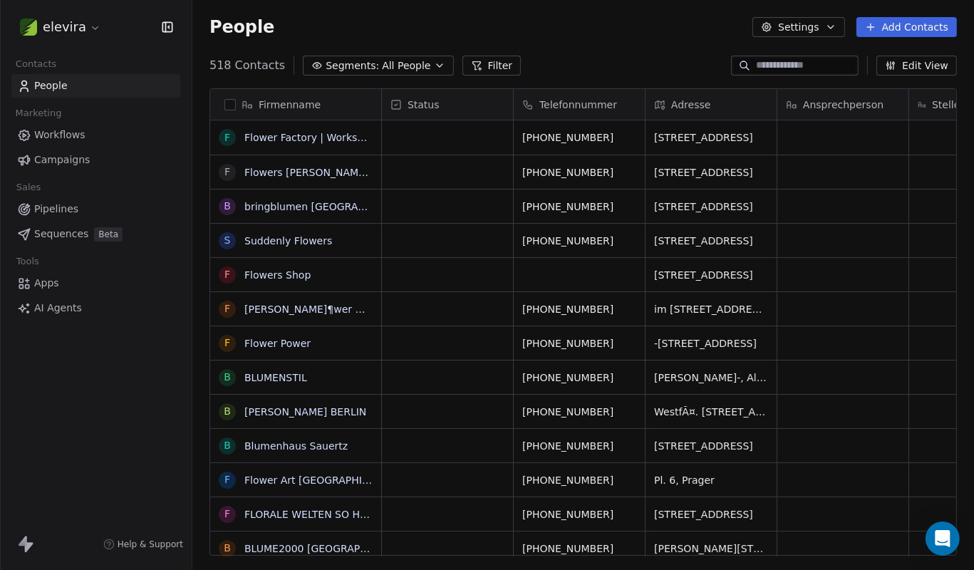
scroll to position [502, 782]
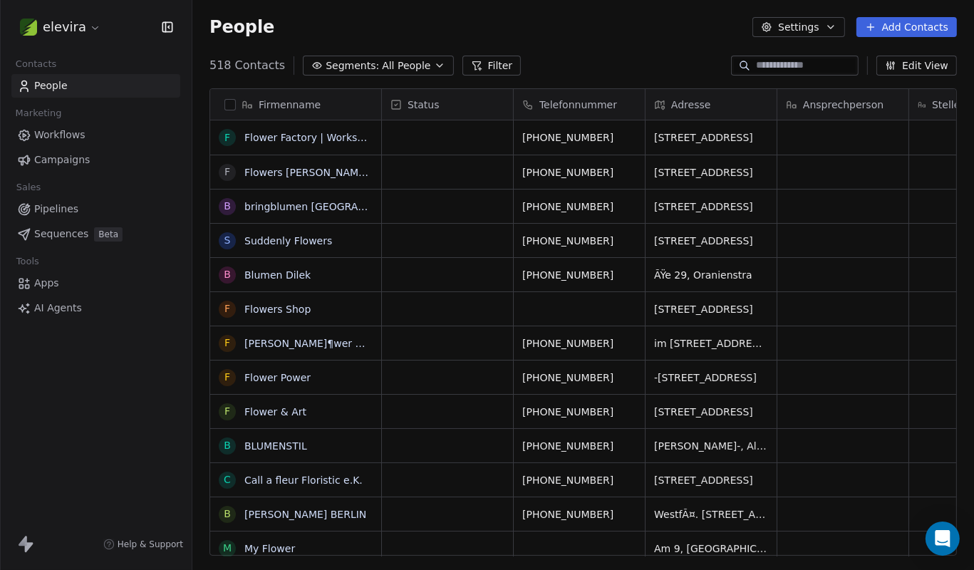
click at [73, 275] on link "Apps" at bounding box center [95, 284] width 169 height 24
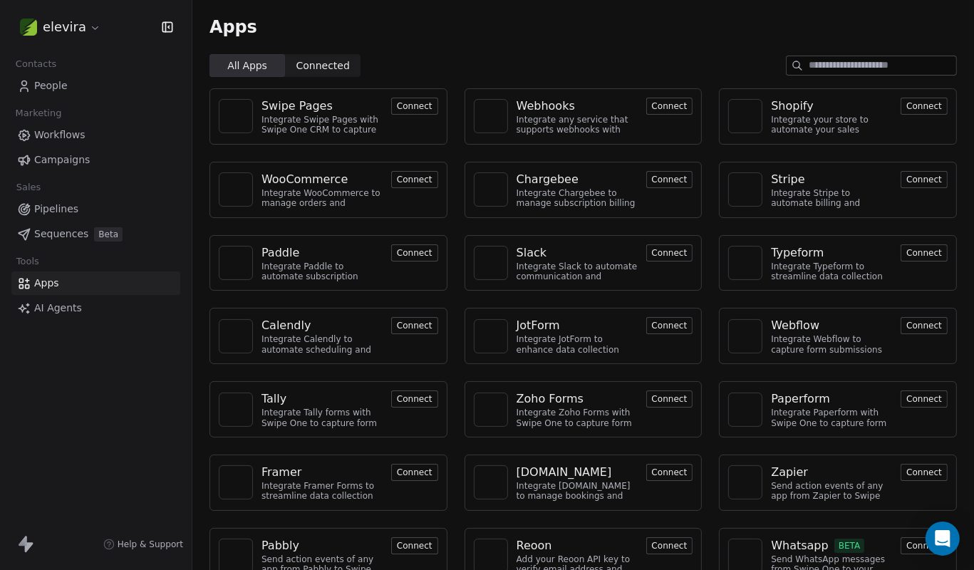
click at [58, 85] on span "People" at bounding box center [51, 85] width 34 height 15
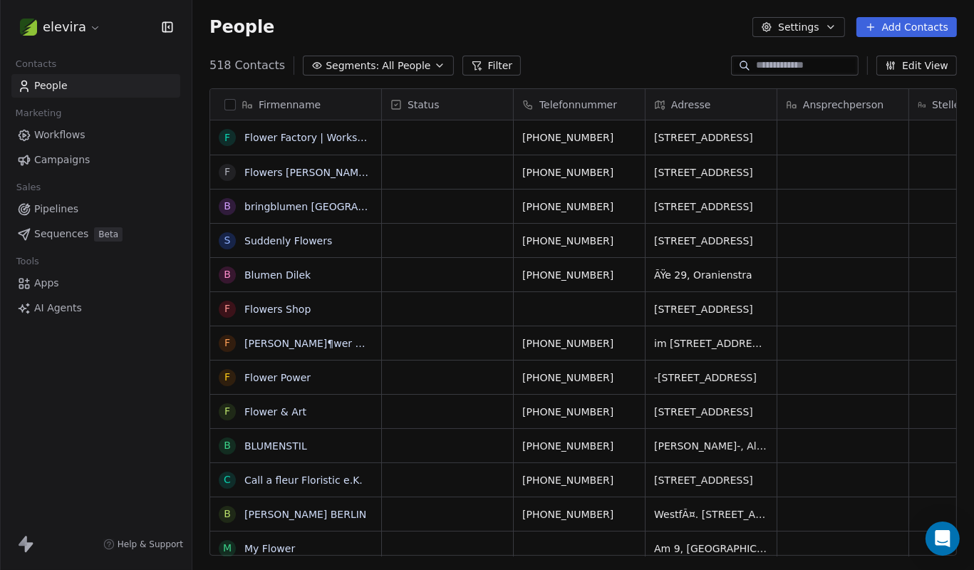
scroll to position [502, 782]
click at [90, 29] on html "elevira Contacts People Marketing Workflows Campaigns Sales Pipelines Sequences…" at bounding box center [487, 285] width 974 height 570
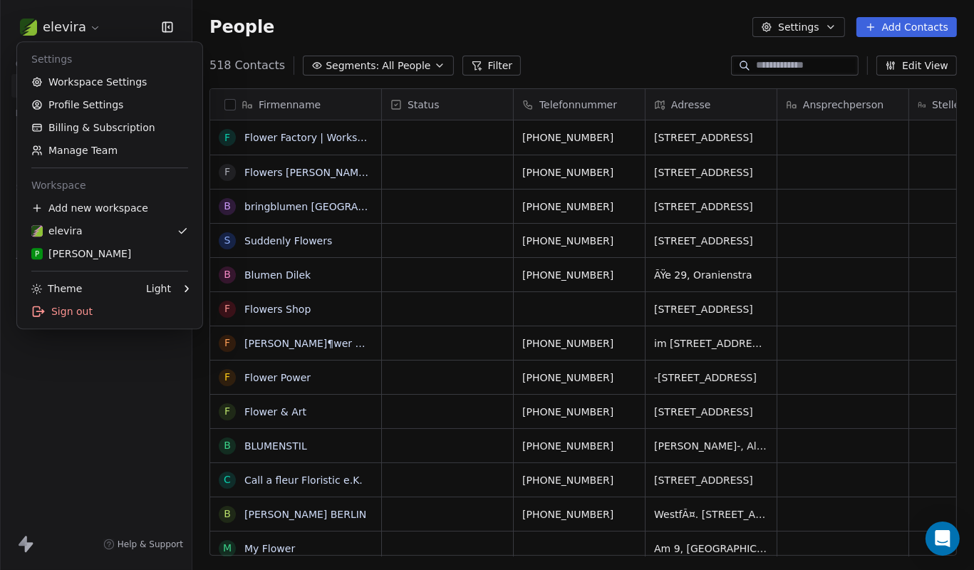
click at [78, 21] on html "elevira Contacts People Marketing Workflows Campaigns Sales Pipelines Sequences…" at bounding box center [487, 285] width 974 height 570
